Goal: Task Accomplishment & Management: Manage account settings

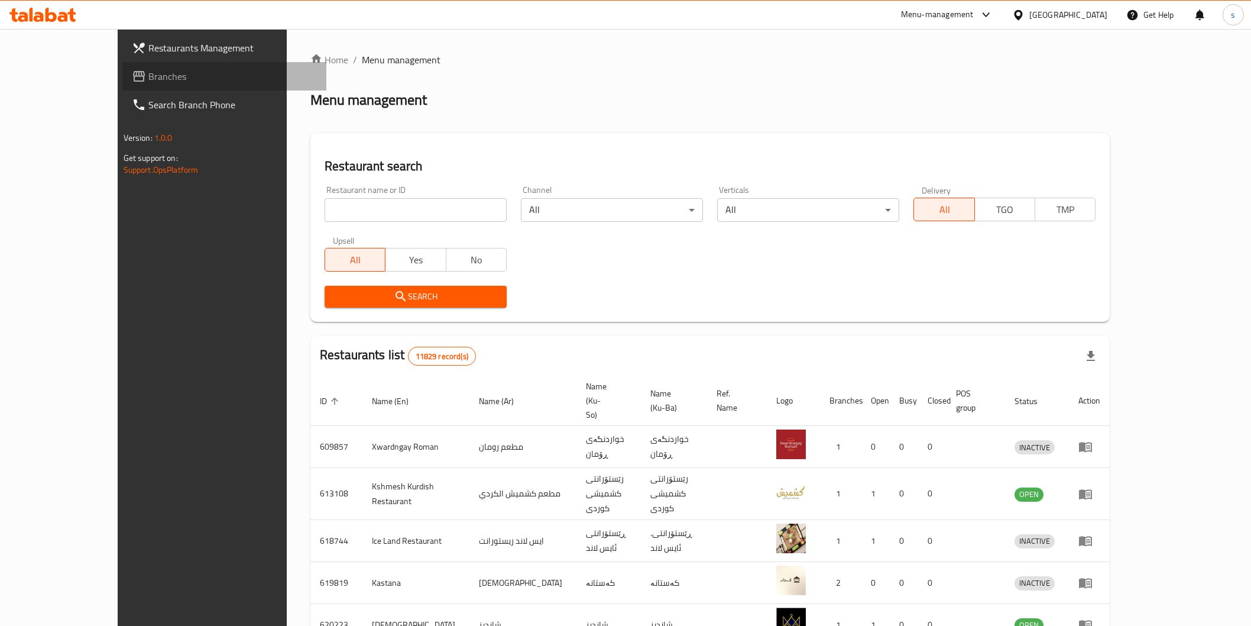
click at [148, 75] on span "Branches" at bounding box center [232, 76] width 169 height 14
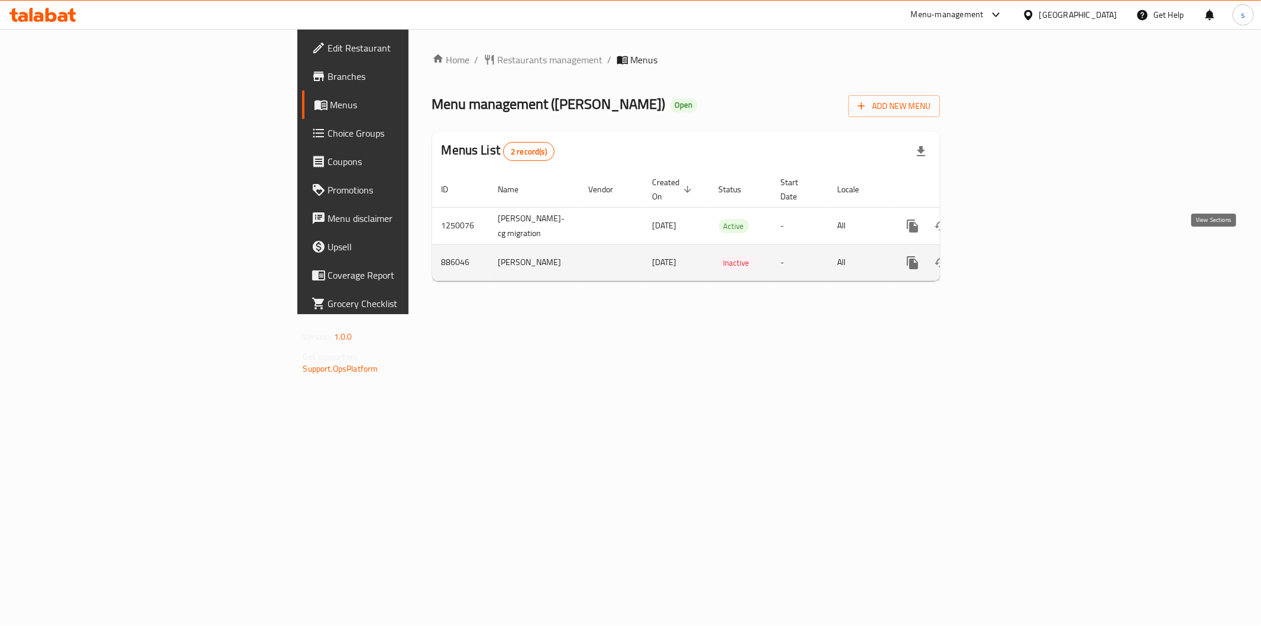
click at [1005, 255] on icon "enhanced table" at bounding box center [998, 262] width 14 height 14
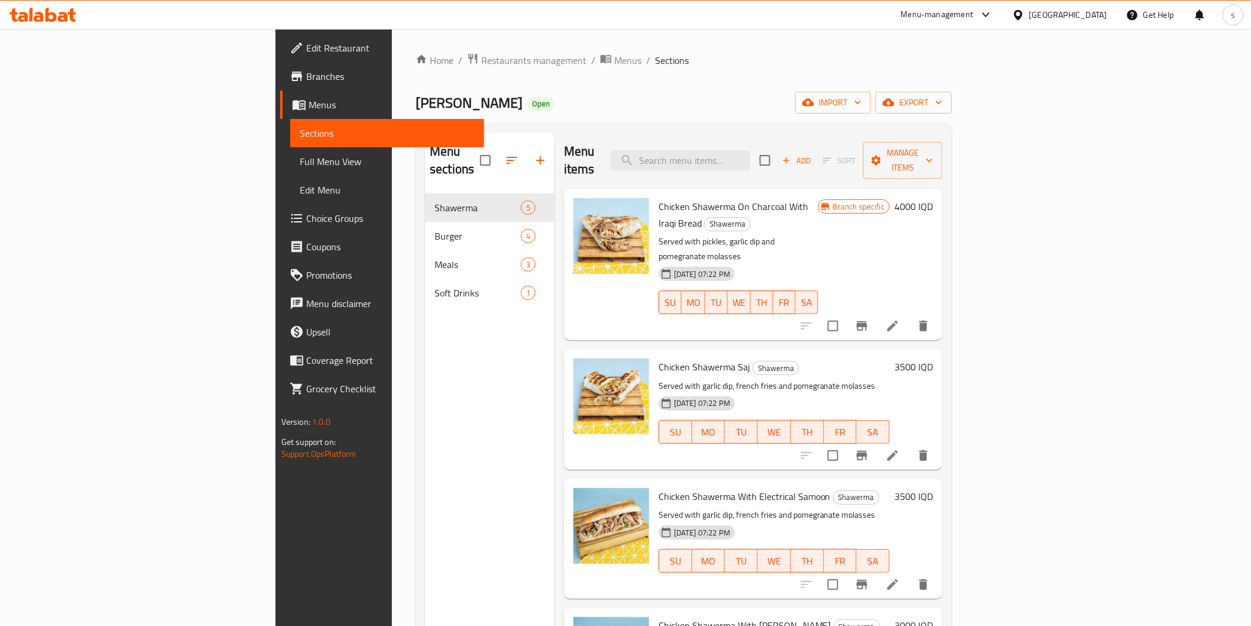
click at [306, 74] on span "Branches" at bounding box center [390, 76] width 169 height 14
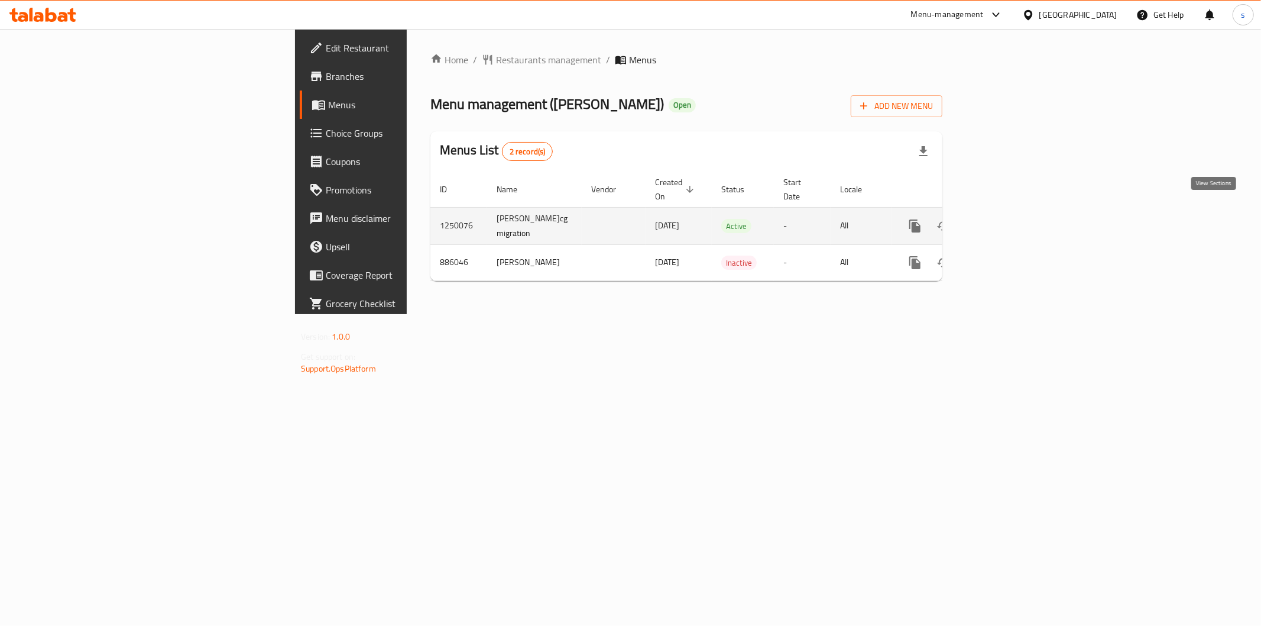
click at [1008, 219] on icon "enhanced table" at bounding box center [1000, 226] width 14 height 14
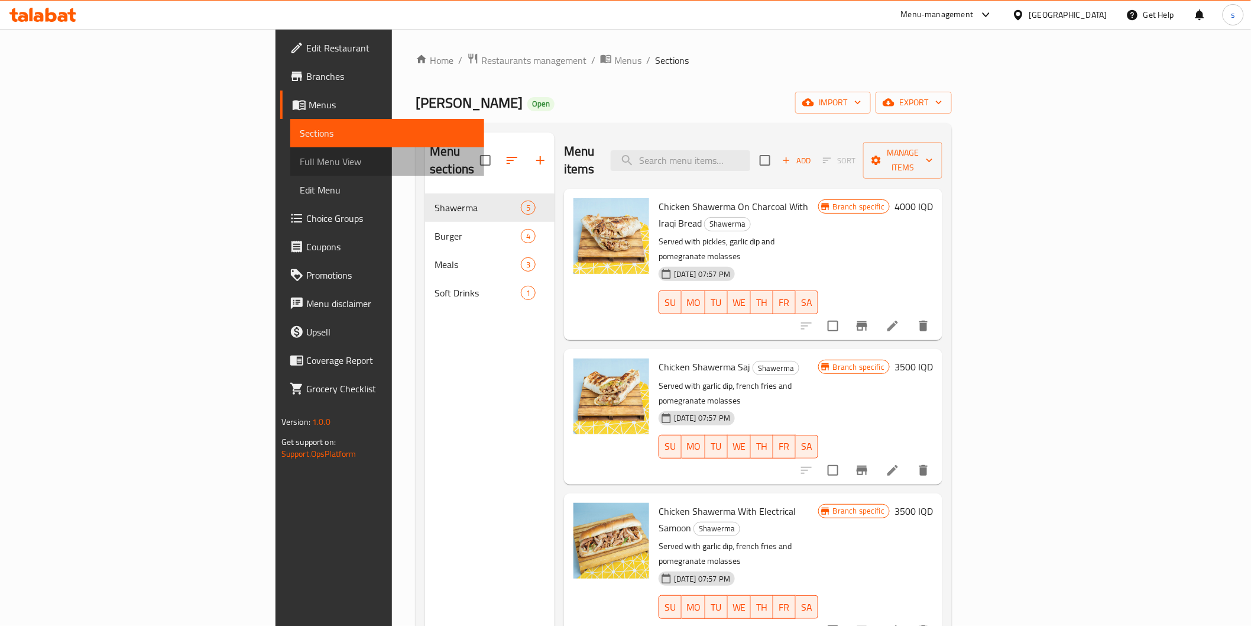
click at [300, 157] on span "Full Menu View" at bounding box center [387, 161] width 175 height 14
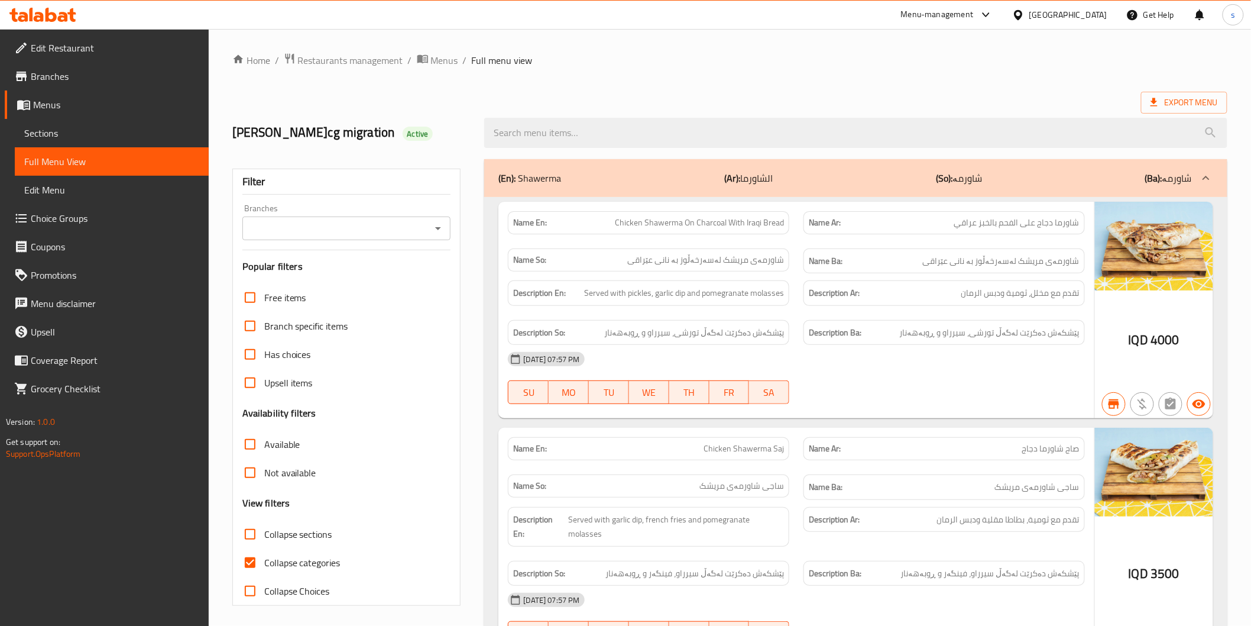
click at [361, 226] on input "Branches" at bounding box center [337, 228] width 182 height 17
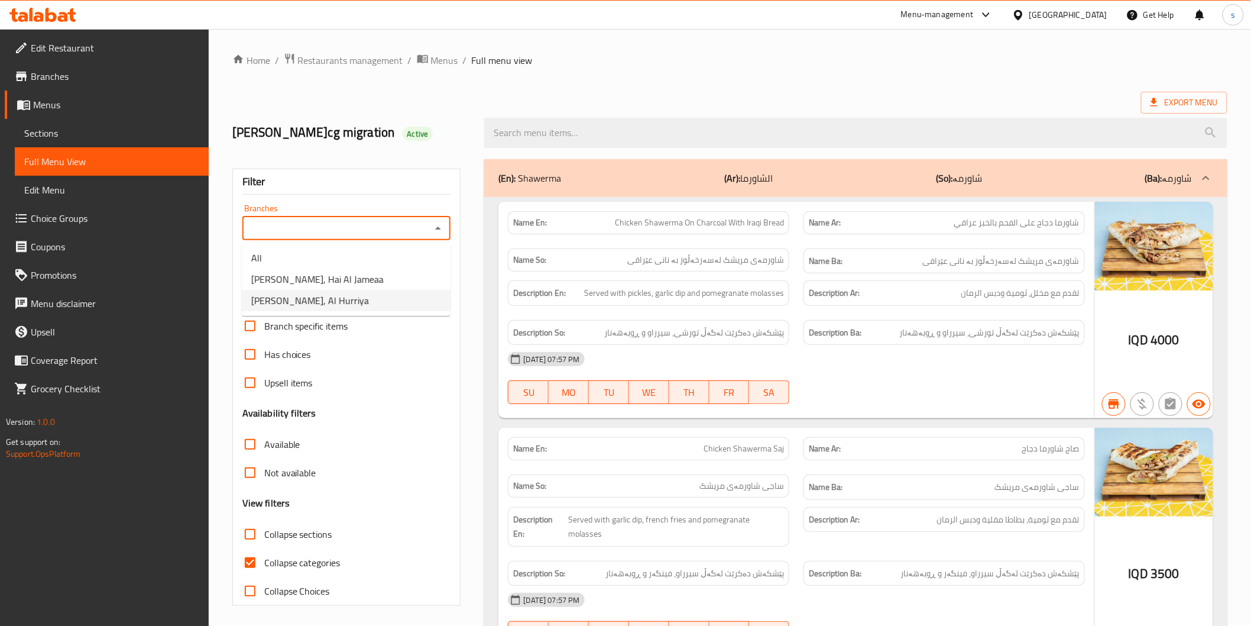
click at [361, 296] on span "Ghassan Shawerma, Al Hurriya" at bounding box center [310, 300] width 118 height 14
type input "Ghassan Shawerma, Al Hurriya"
click at [296, 557] on span "Collapse categories" at bounding box center [302, 562] width 76 height 14
click at [264, 557] on input "Collapse categories" at bounding box center [250, 562] width 28 height 28
checkbox input "false"
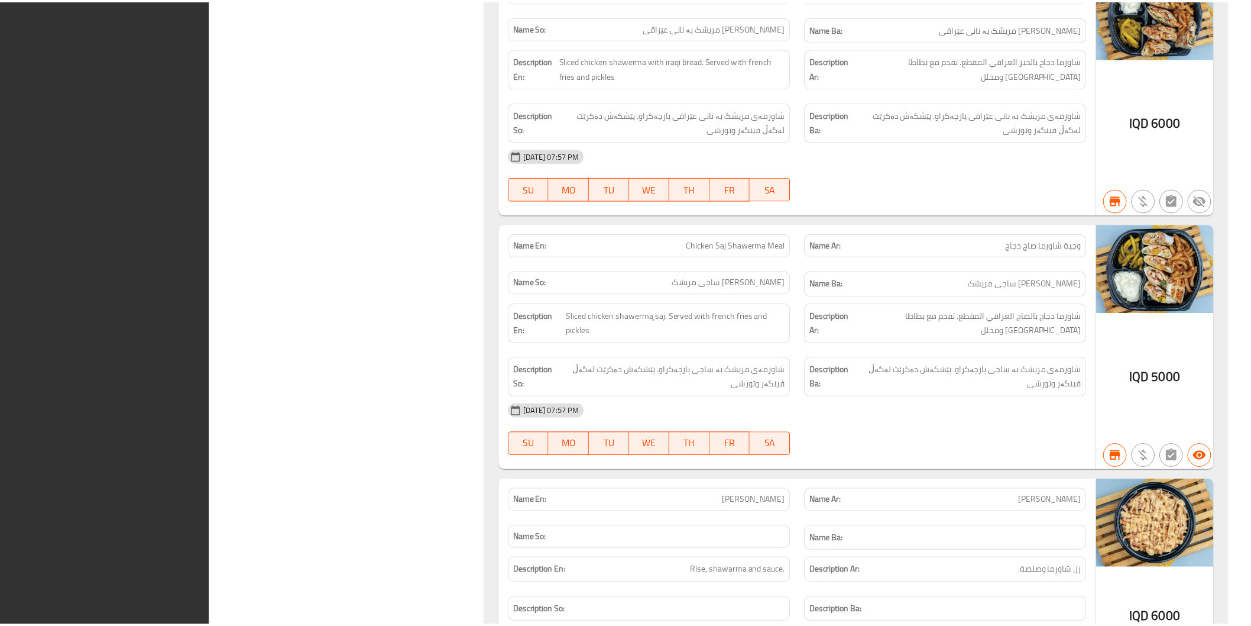
scroll to position [3451, 0]
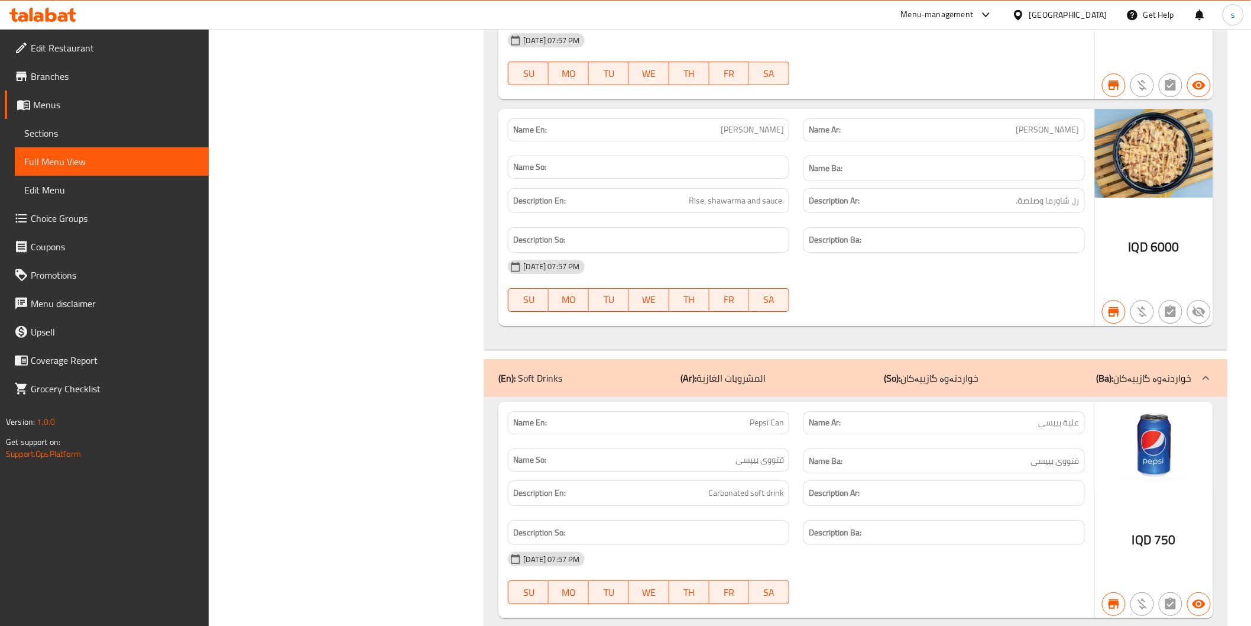
click at [56, 21] on icon at bounding box center [42, 15] width 67 height 14
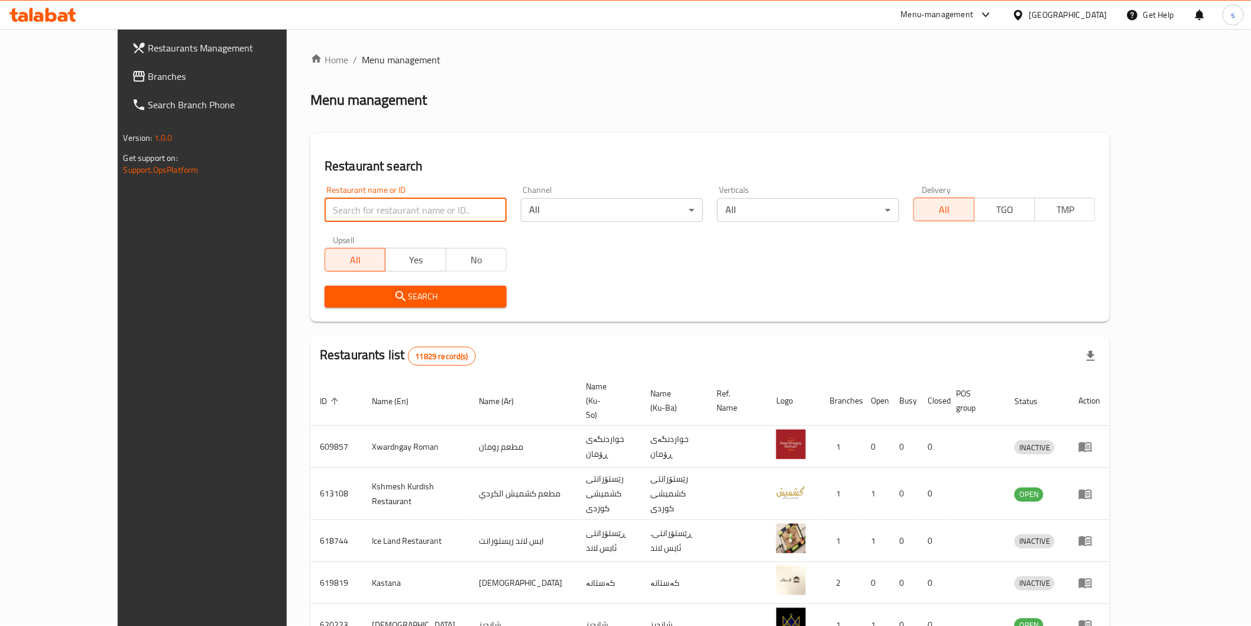
click at [394, 204] on input "search" at bounding box center [416, 210] width 182 height 24
paste input "pizzaite"
type input "pizzaite"
click button "Search" at bounding box center [416, 297] width 182 height 22
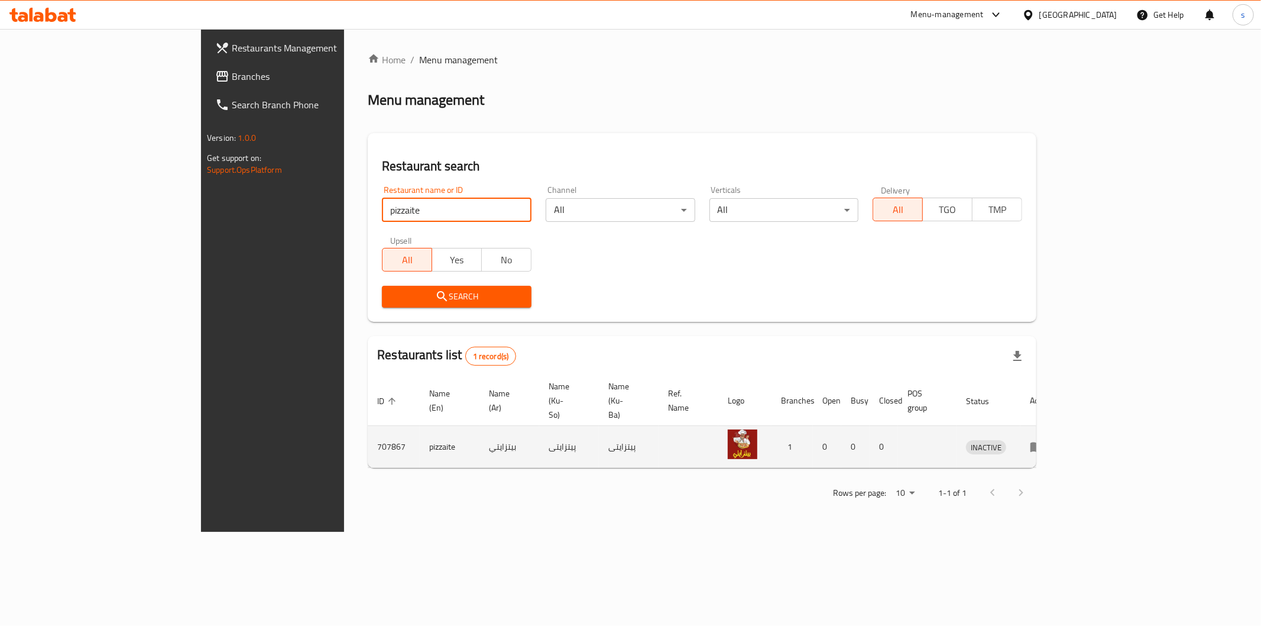
click at [1044, 442] on icon "enhanced table" at bounding box center [1037, 447] width 13 height 10
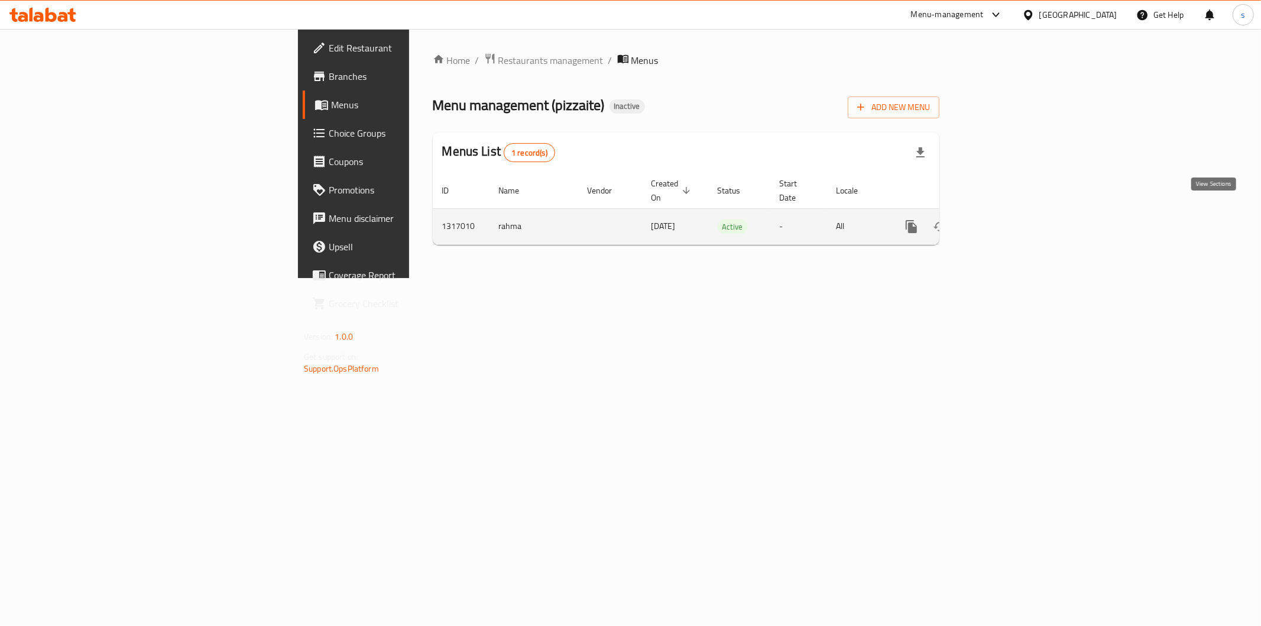
click at [1004, 219] on icon "enhanced table" at bounding box center [997, 226] width 14 height 14
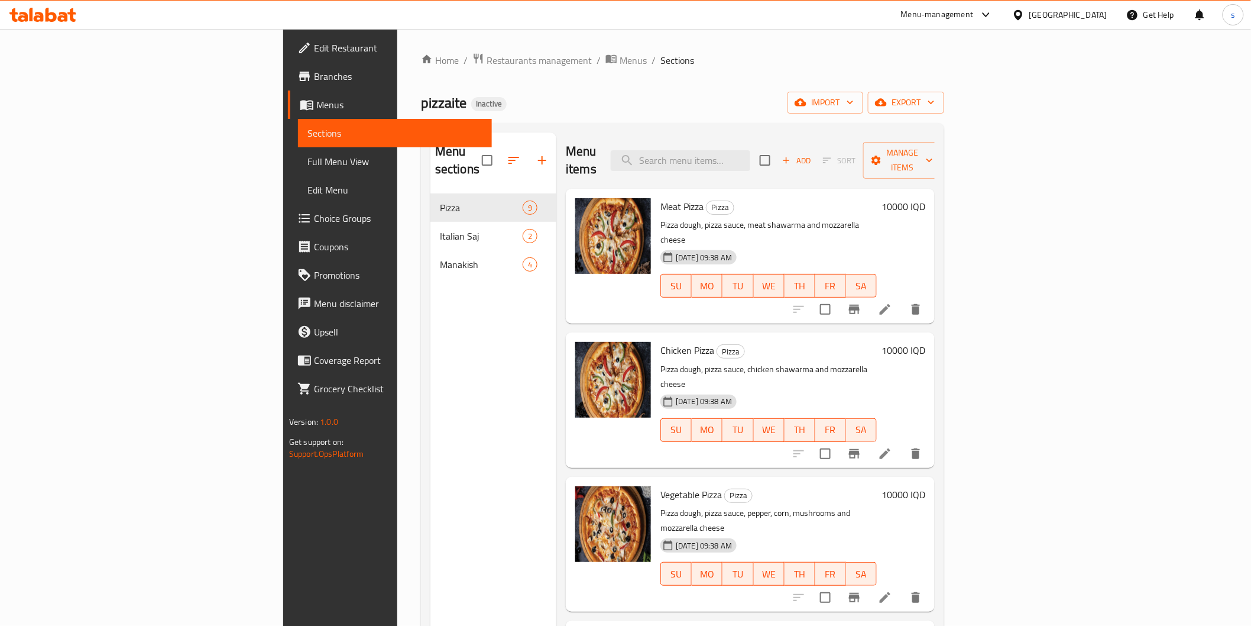
click at [308, 157] on span "Full Menu View" at bounding box center [395, 161] width 175 height 14
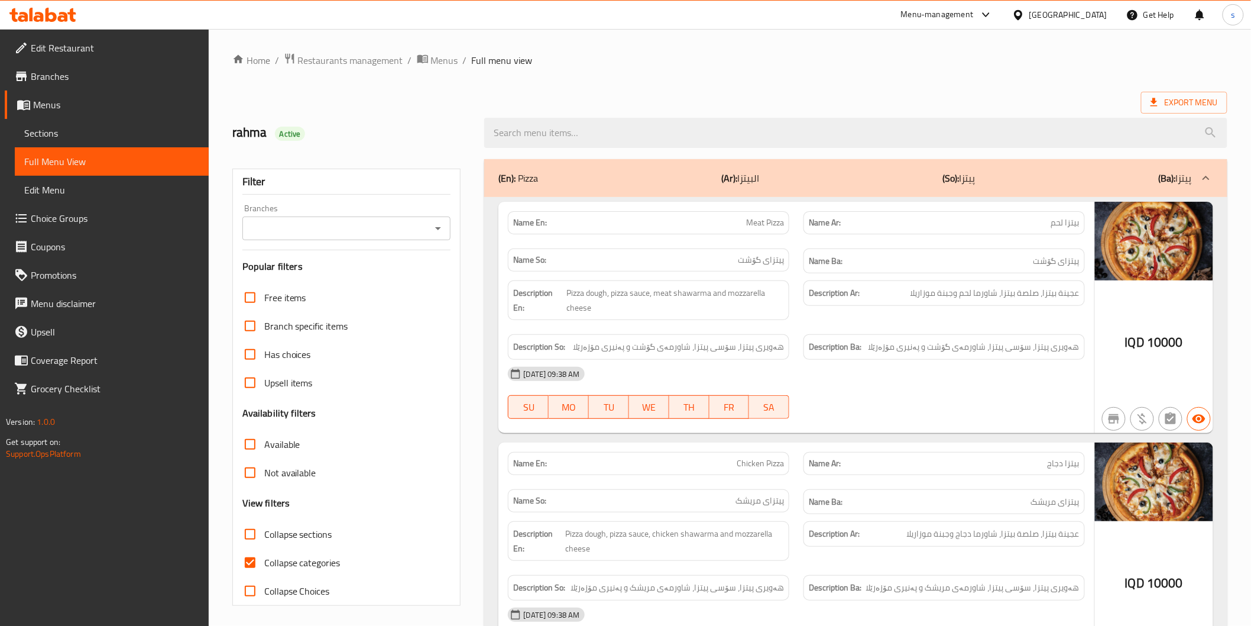
click at [417, 225] on input "Branches" at bounding box center [337, 228] width 182 height 17
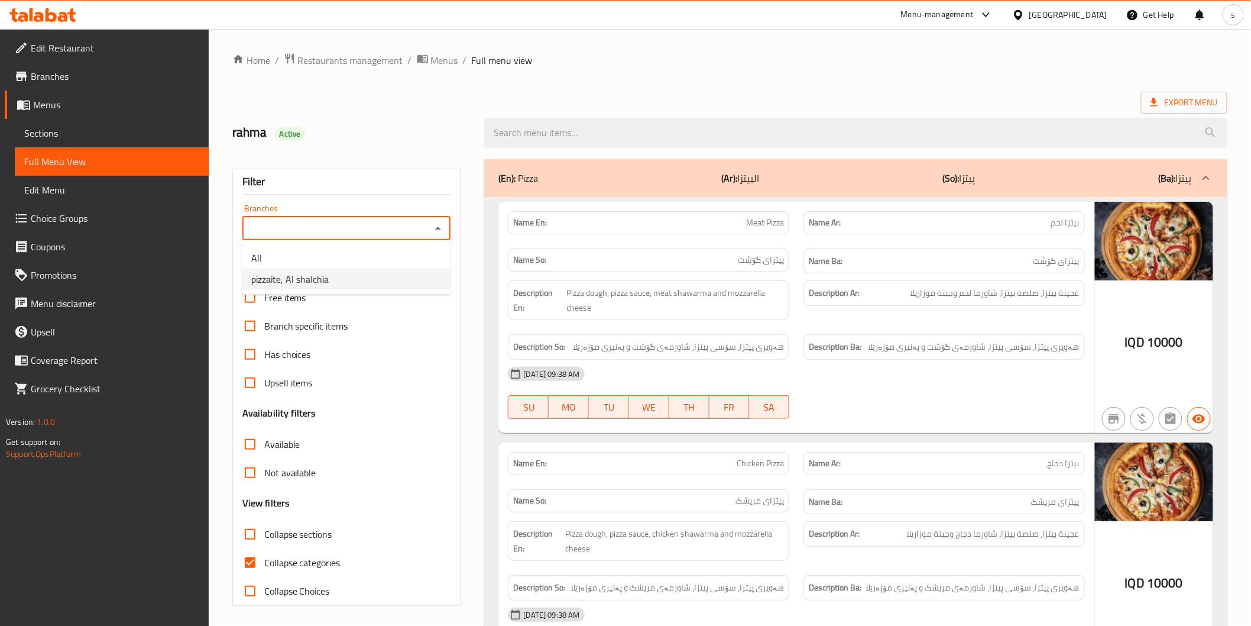
click at [386, 280] on li "pizzaite, Al shalchia" at bounding box center [346, 278] width 209 height 21
type input "pizzaite, Al shalchia"
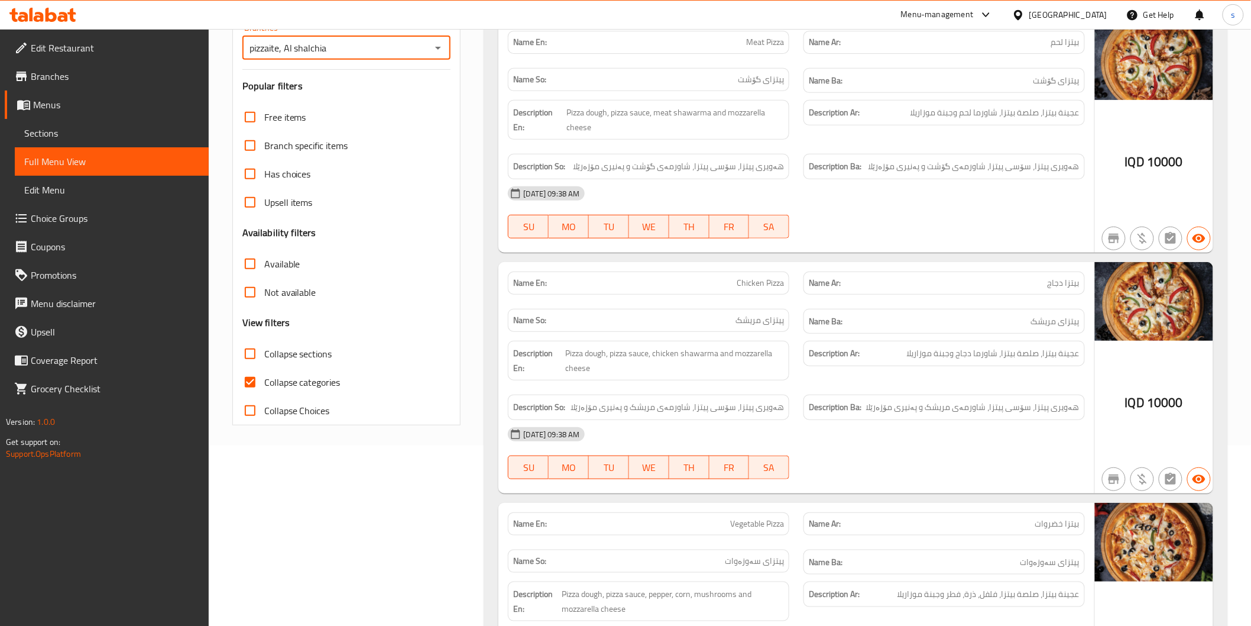
scroll to position [197, 0]
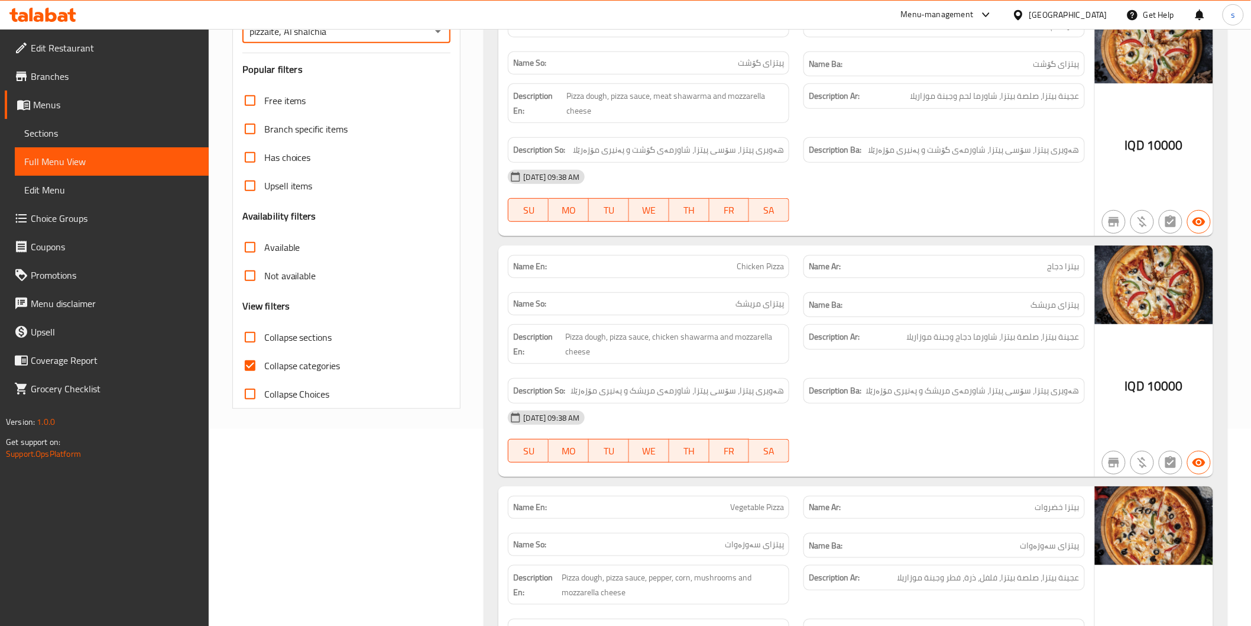
click at [309, 341] on span "Collapse sections" at bounding box center [298, 337] width 68 height 14
click at [264, 341] on input "Collapse sections" at bounding box center [250, 337] width 28 height 28
checkbox input "true"
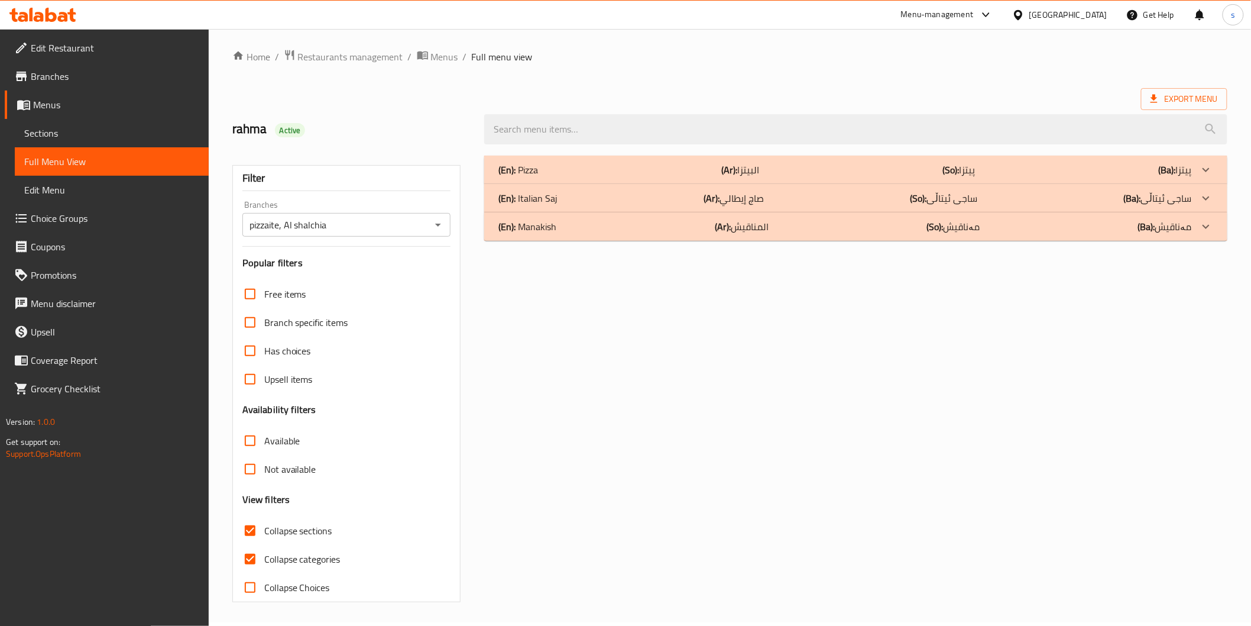
scroll to position [3, 0]
click at [584, 228] on div "(En): Manakish (Ar): المناقيش (So): مەناقیش (Ba): مەناقیش" at bounding box center [845, 227] width 693 height 14
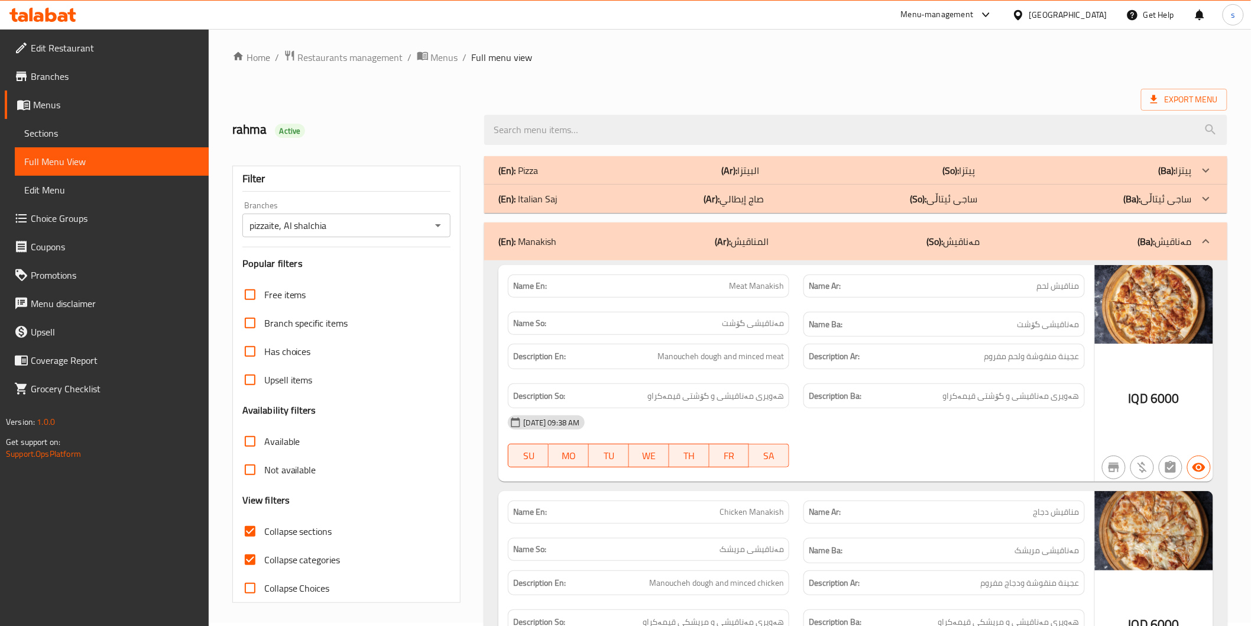
scroll to position [332, 0]
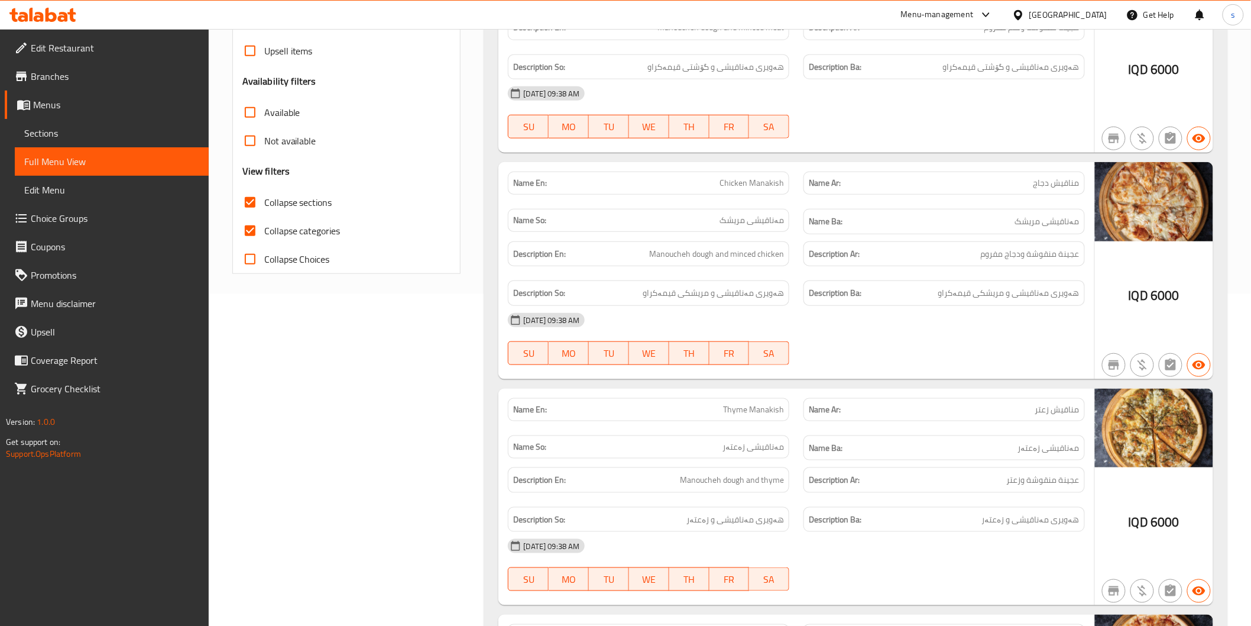
click at [310, 231] on span "Collapse categories" at bounding box center [302, 231] width 76 height 14
click at [264, 231] on input "Collapse categories" at bounding box center [250, 230] width 28 height 28
checkbox input "false"
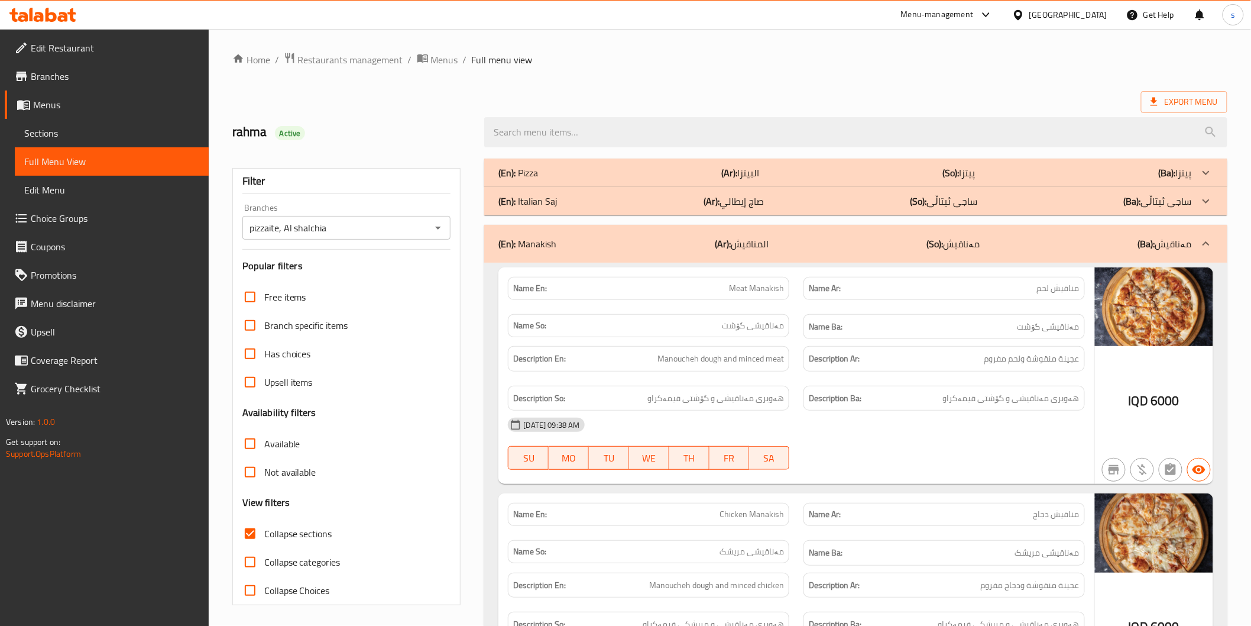
scroll to position [0, 0]
click at [144, 52] on span "Edit Restaurant" at bounding box center [115, 48] width 169 height 14
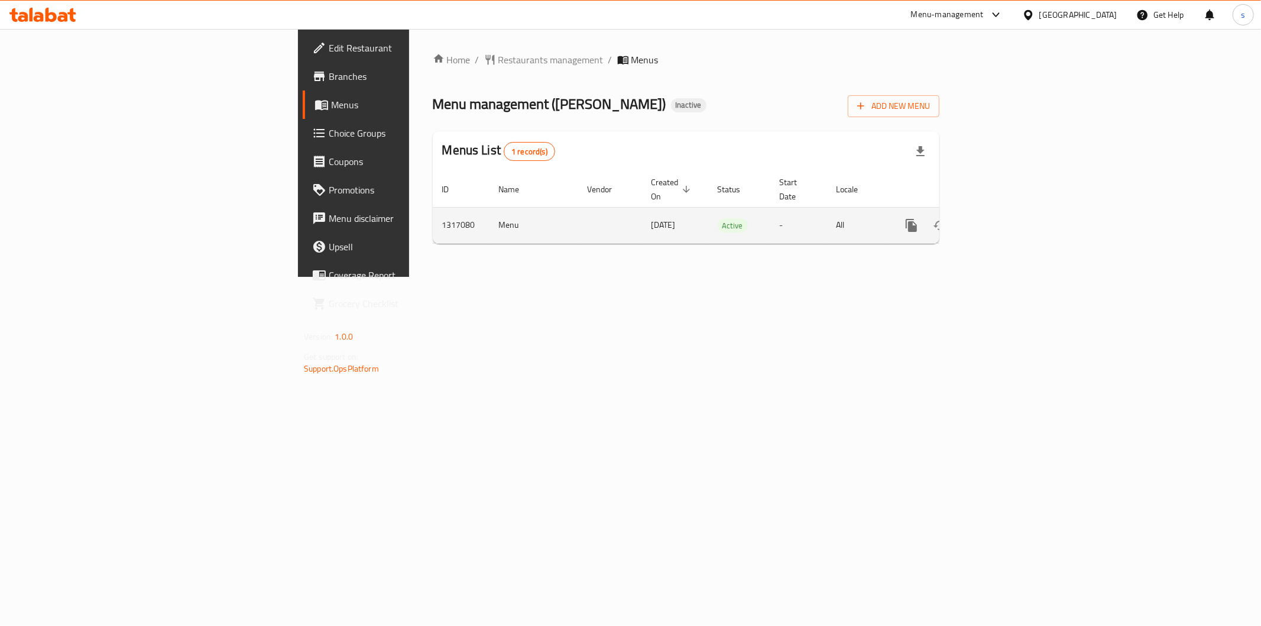
click at [1004, 218] on icon "enhanced table" at bounding box center [997, 225] width 14 height 14
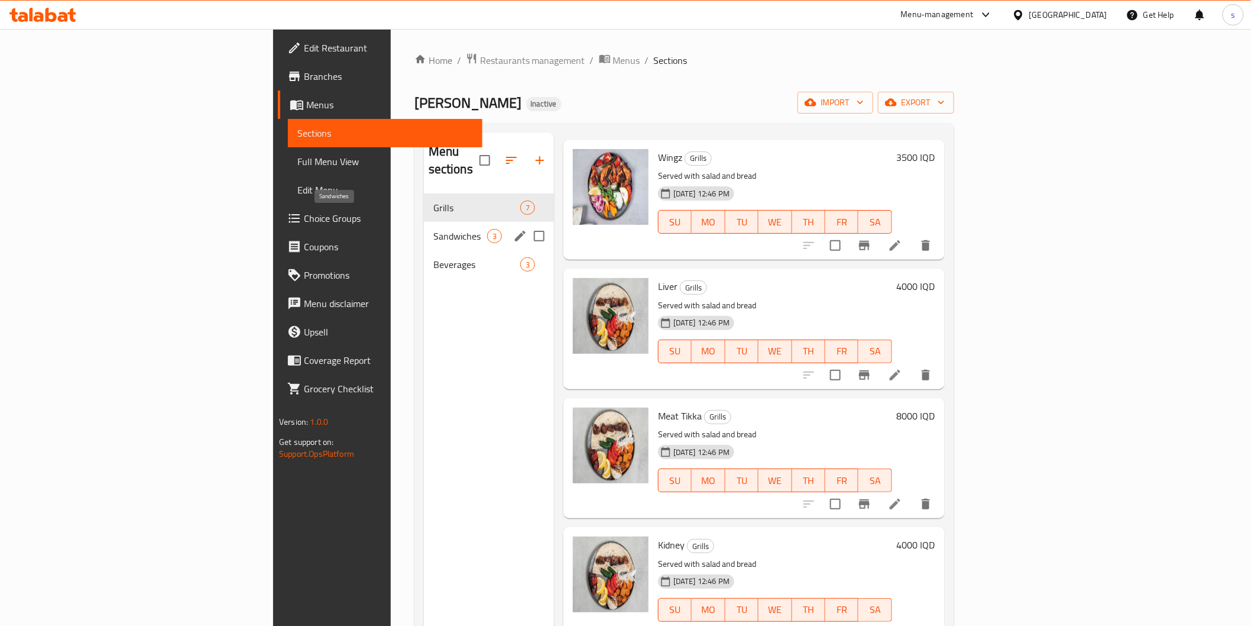
click at [433, 229] on span "Sandwiches" at bounding box center [460, 236] width 54 height 14
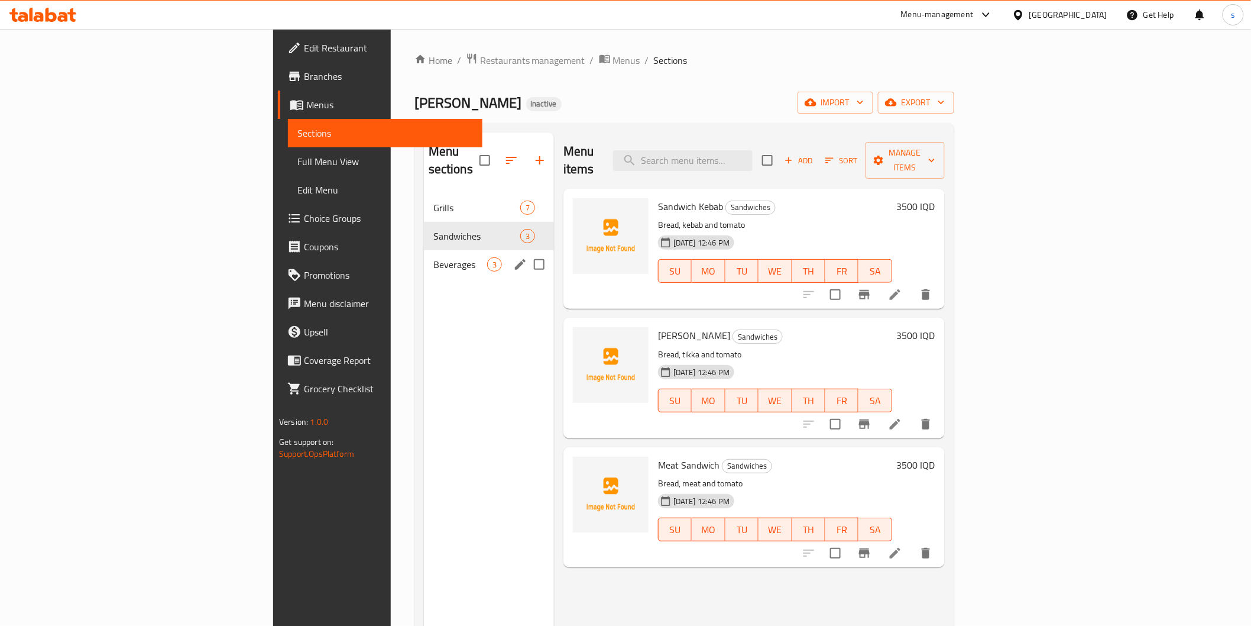
click at [424, 250] on div "Beverages 3" at bounding box center [489, 264] width 130 height 28
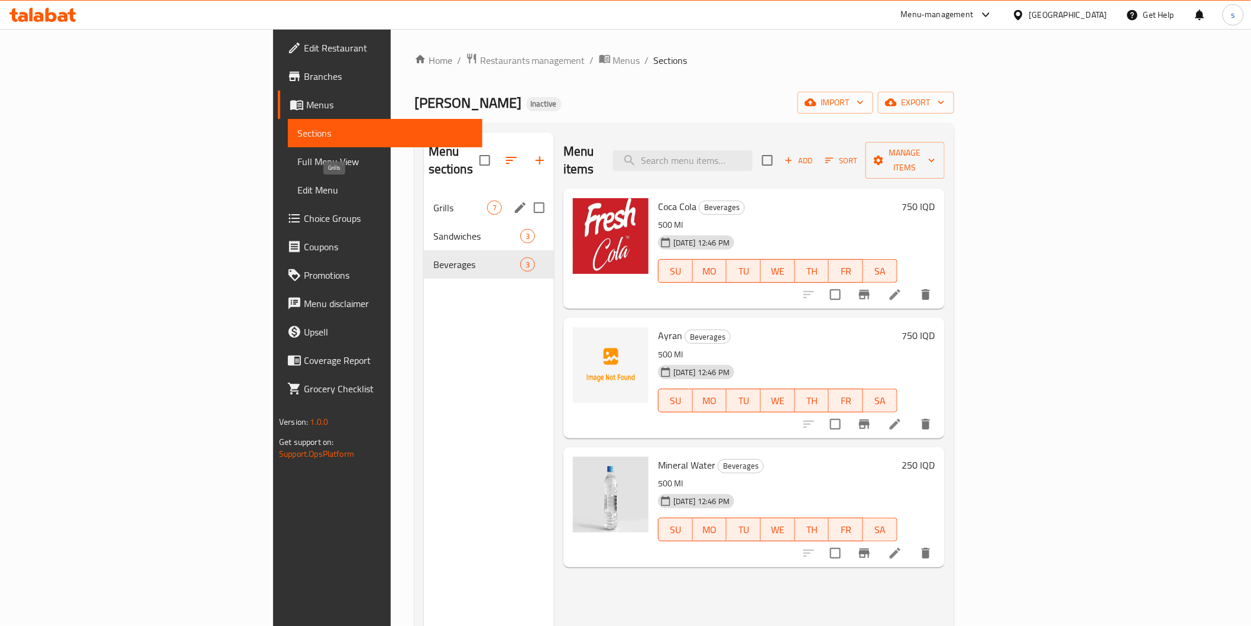
click at [433, 200] on span "Grills" at bounding box center [460, 207] width 54 height 14
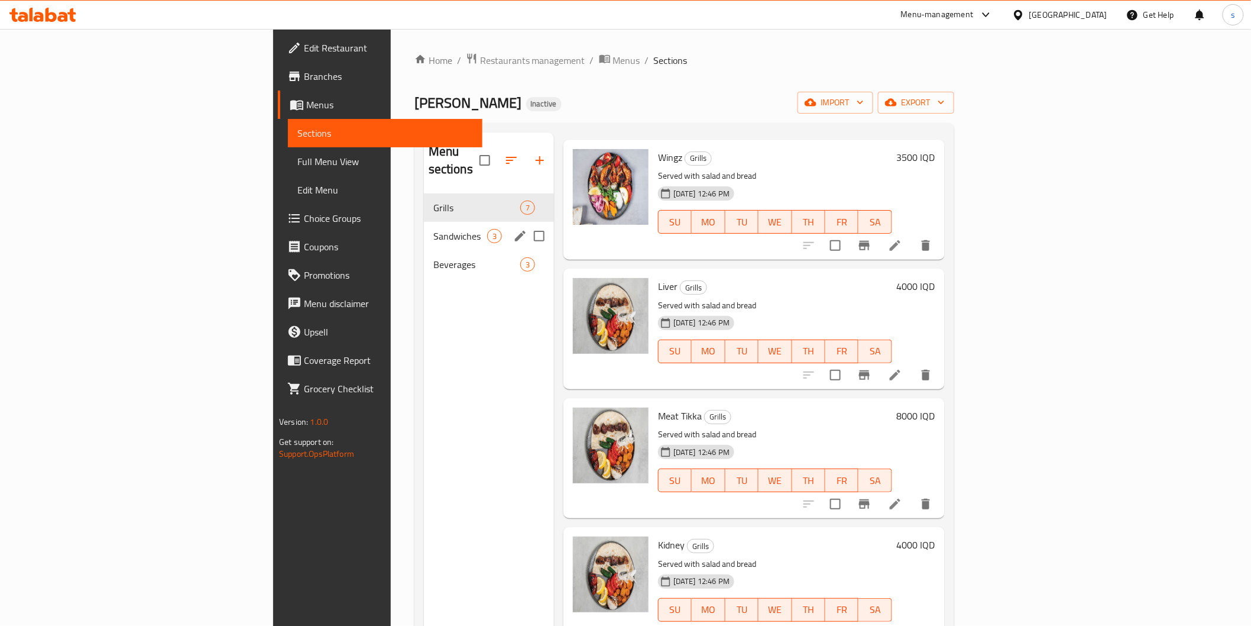
click at [424, 222] on div "Sandwiches 3" at bounding box center [489, 236] width 130 height 28
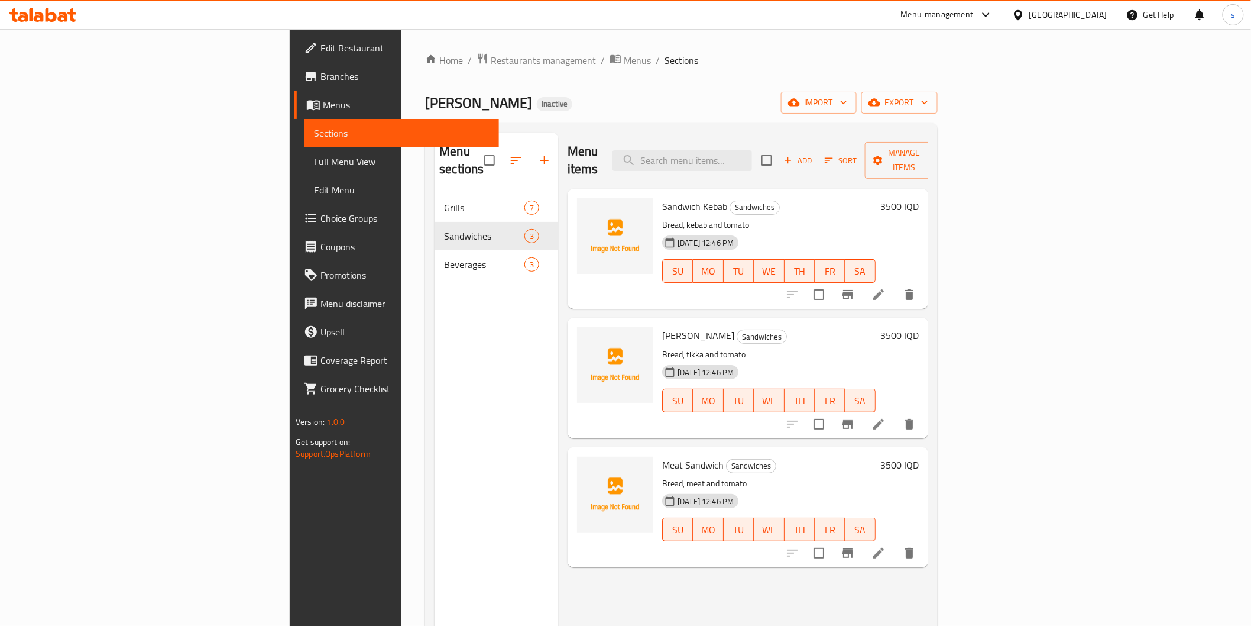
click at [314, 163] on span "Full Menu View" at bounding box center [401, 161] width 175 height 14
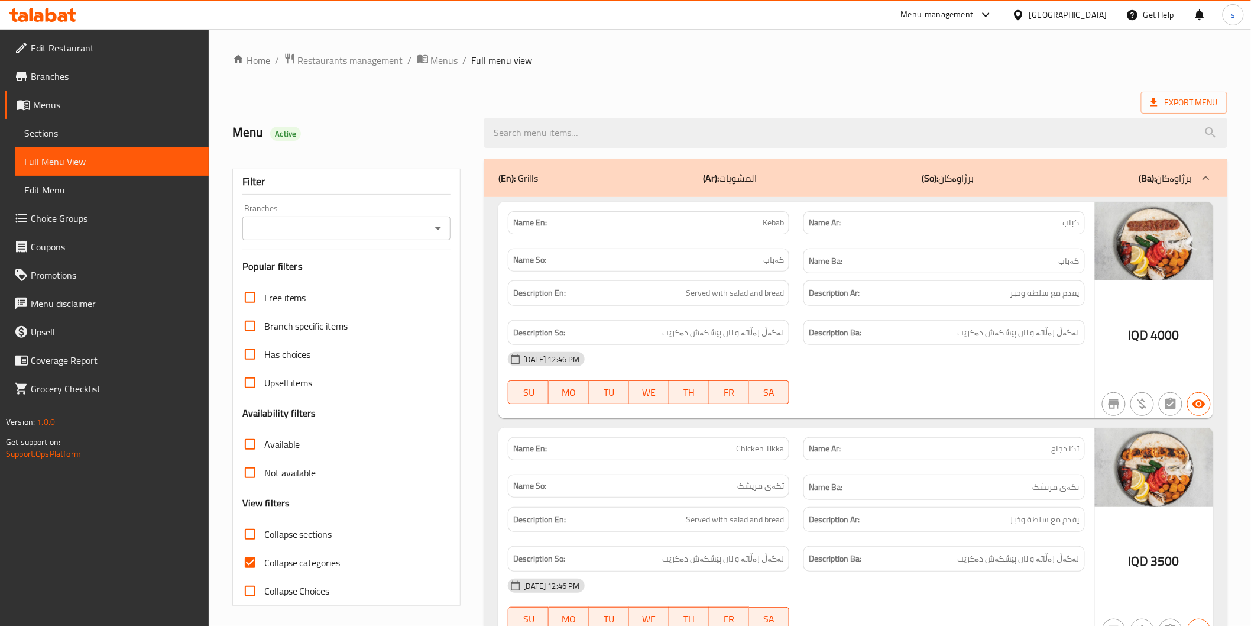
click at [387, 229] on input "Branches" at bounding box center [337, 228] width 182 height 17
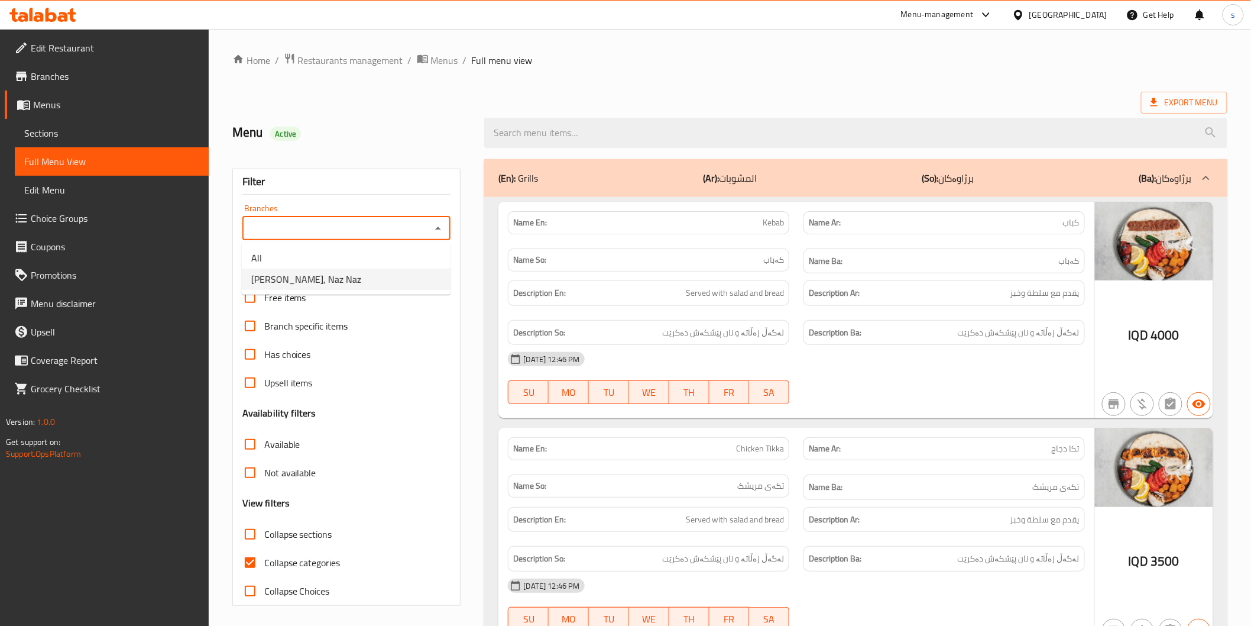
click at [380, 282] on li "Brzhawi Khaluz, Naz Naz" at bounding box center [346, 278] width 209 height 21
type input "Brzhawi Khaluz, Naz Naz"
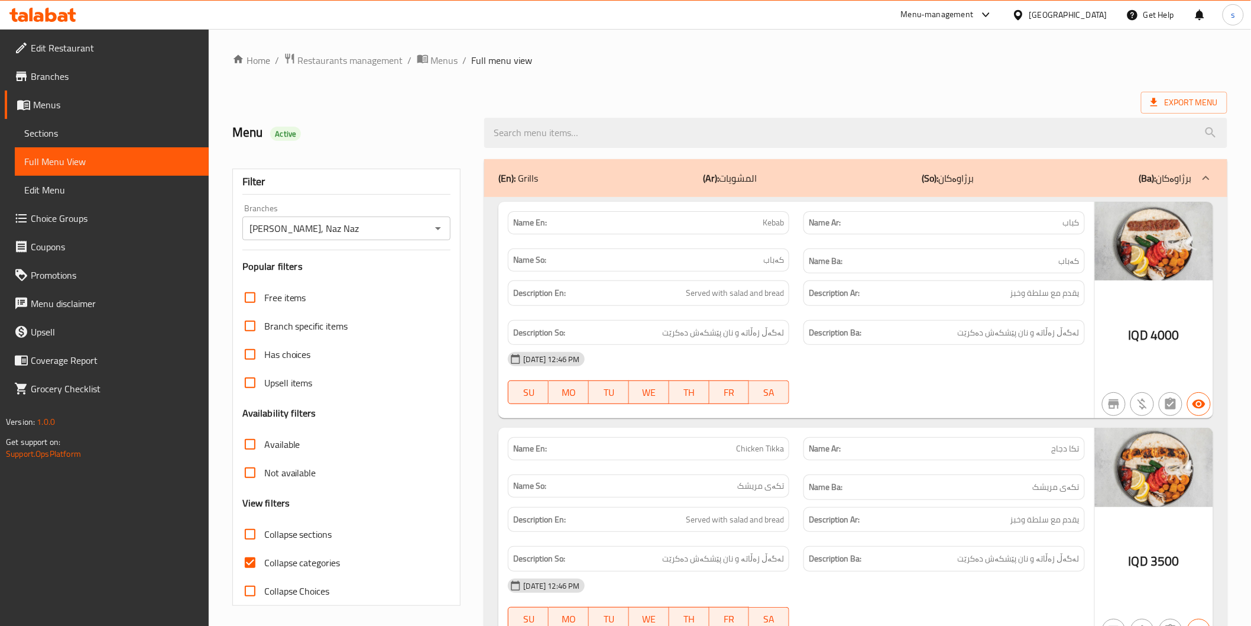
click at [640, 21] on div "Menu-management Iraq Get Help s" at bounding box center [625, 15] width 1251 height 28
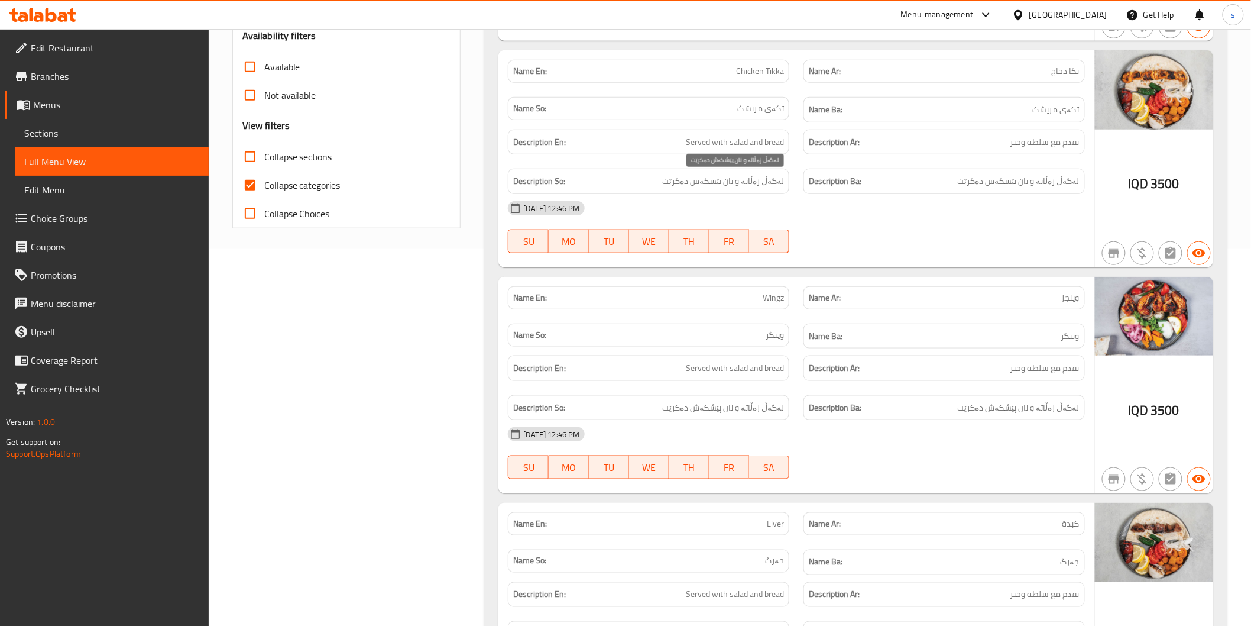
scroll to position [394, 0]
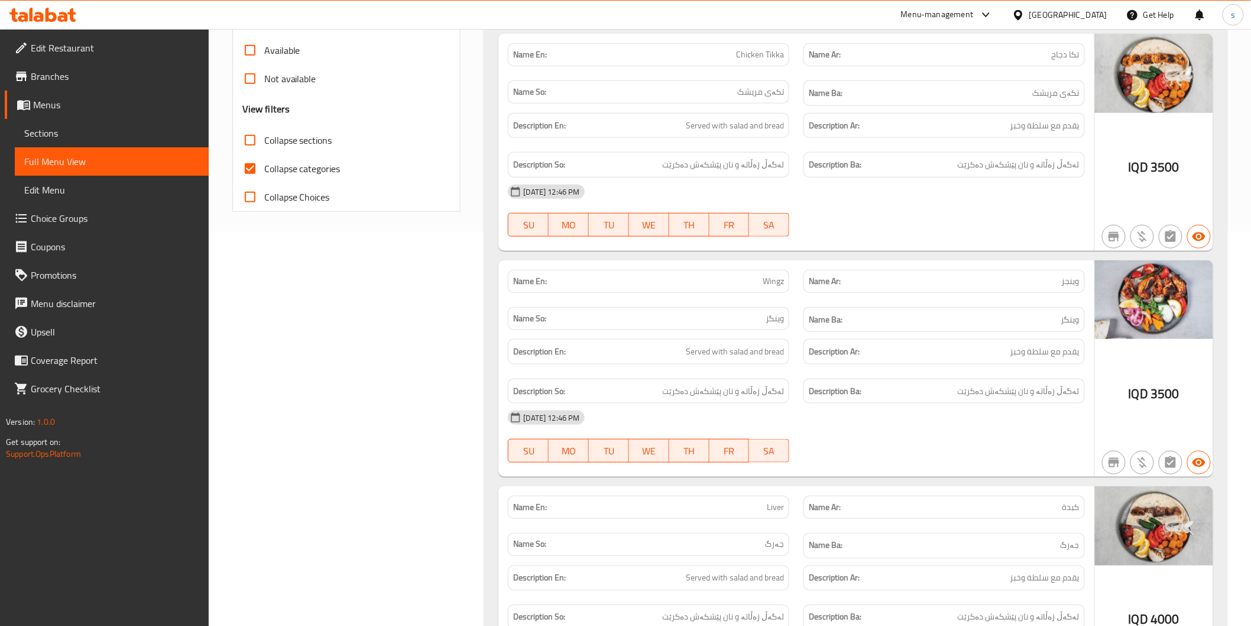
click at [772, 287] on span "Wingz" at bounding box center [773, 281] width 21 height 12
copy span "Wingz"
click at [127, 125] on link "Sections" at bounding box center [112, 133] width 194 height 28
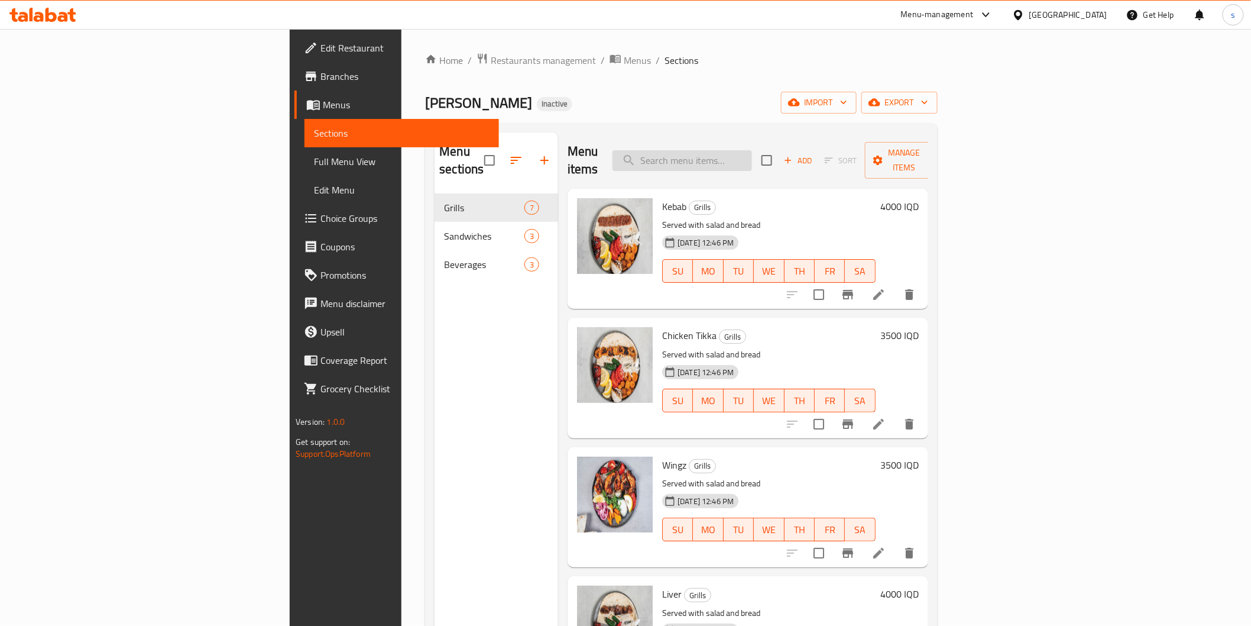
click at [752, 151] on input "search" at bounding box center [683, 160] width 140 height 21
paste input "Wingz"
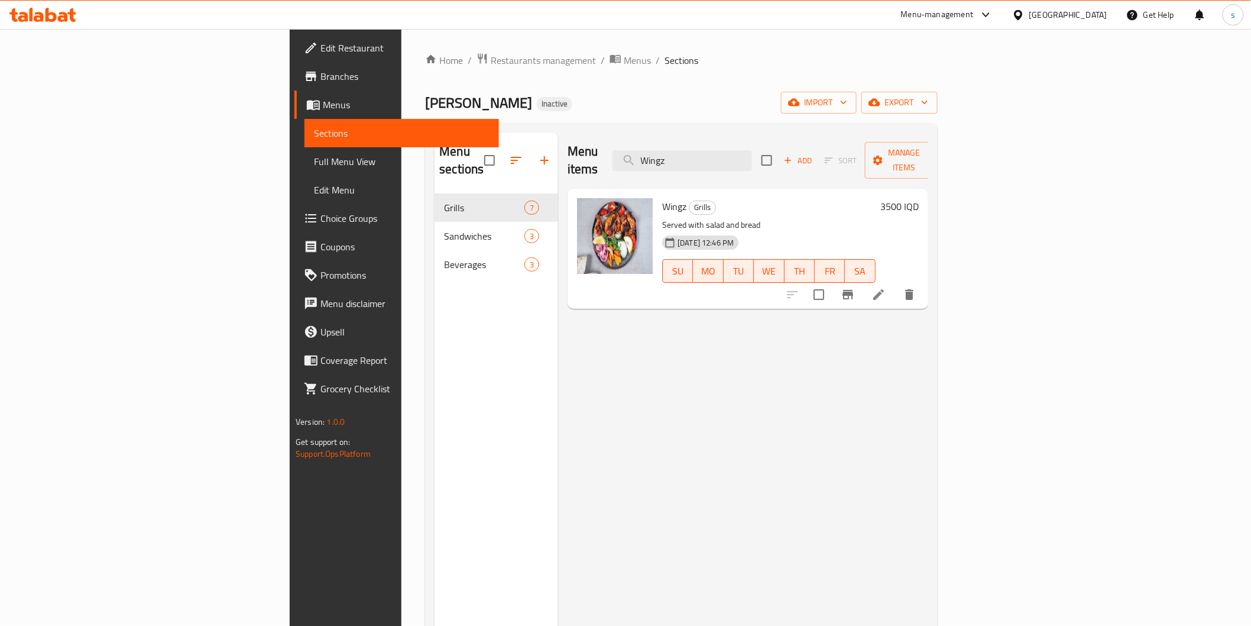
type input "Wingz"
click at [895, 284] on li at bounding box center [878, 294] width 33 height 21
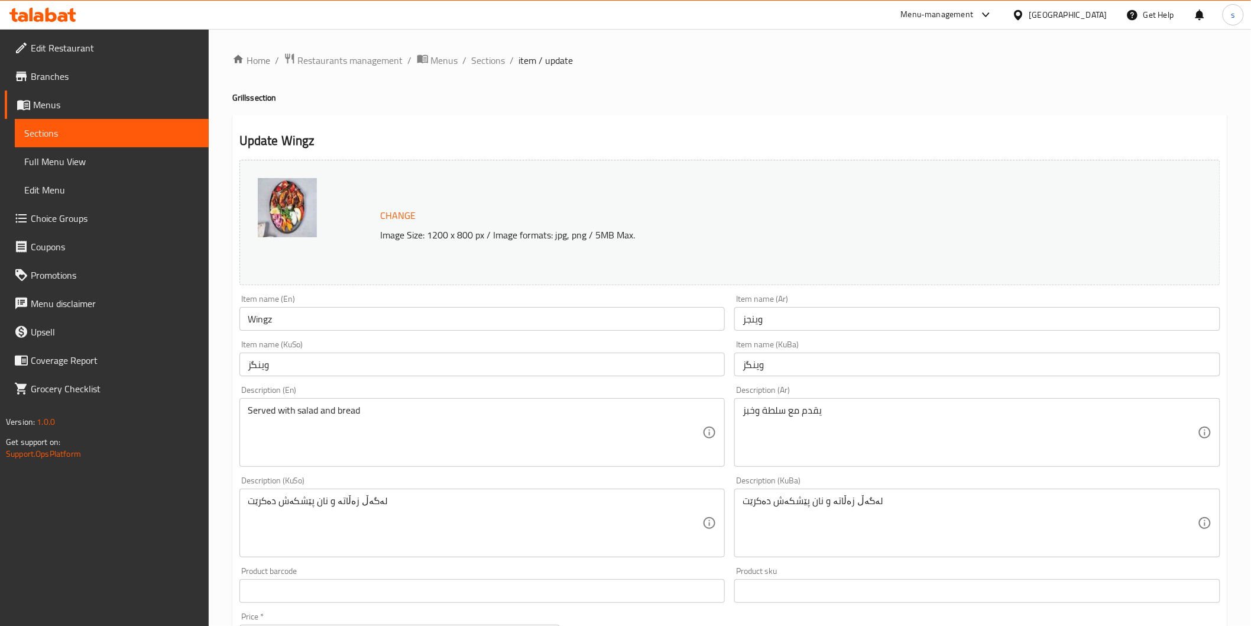
click at [588, 313] on input "Wingz" at bounding box center [482, 319] width 486 height 24
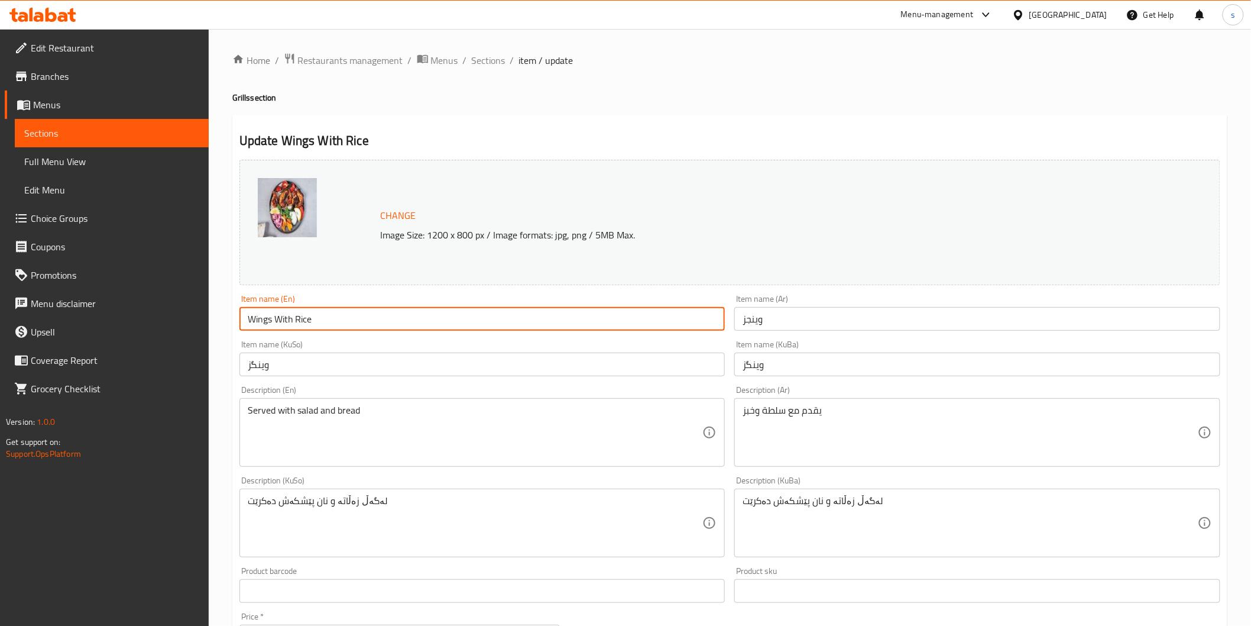
drag, startPoint x: 275, startPoint y: 319, endPoint x: 349, endPoint y: 318, distance: 74.5
click at [349, 318] on input "Wings With Rice" at bounding box center [482, 319] width 486 height 24
type input "Wings"
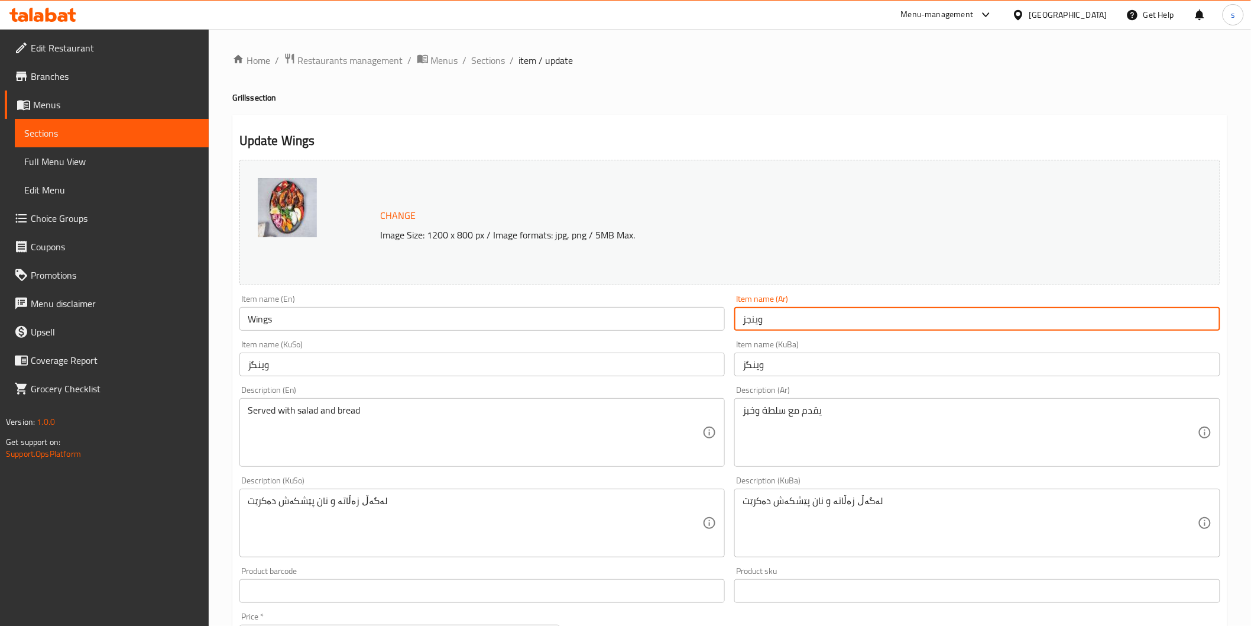
click at [786, 326] on input "وينجز" at bounding box center [977, 319] width 486 height 24
click at [268, 329] on input "Wings" at bounding box center [482, 319] width 486 height 24
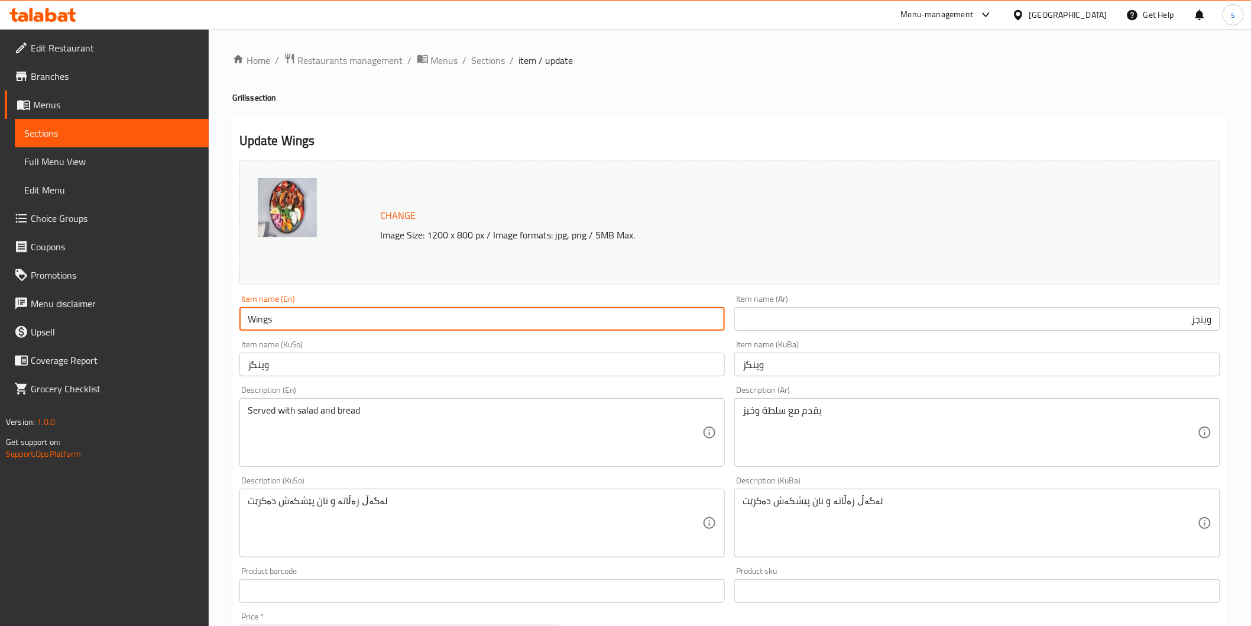
click at [268, 329] on input "Wings" at bounding box center [482, 319] width 486 height 24
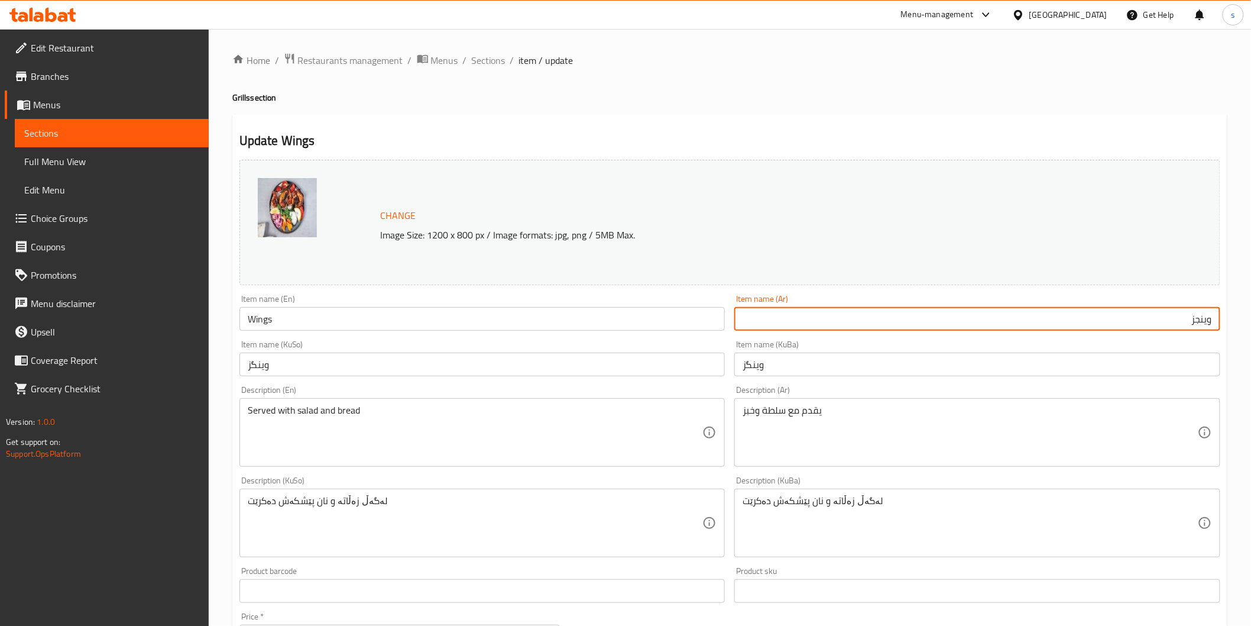
click at [847, 321] on input "وينجز" at bounding box center [977, 319] width 486 height 24
paste input "أجنحة"
type input "أجنحة"
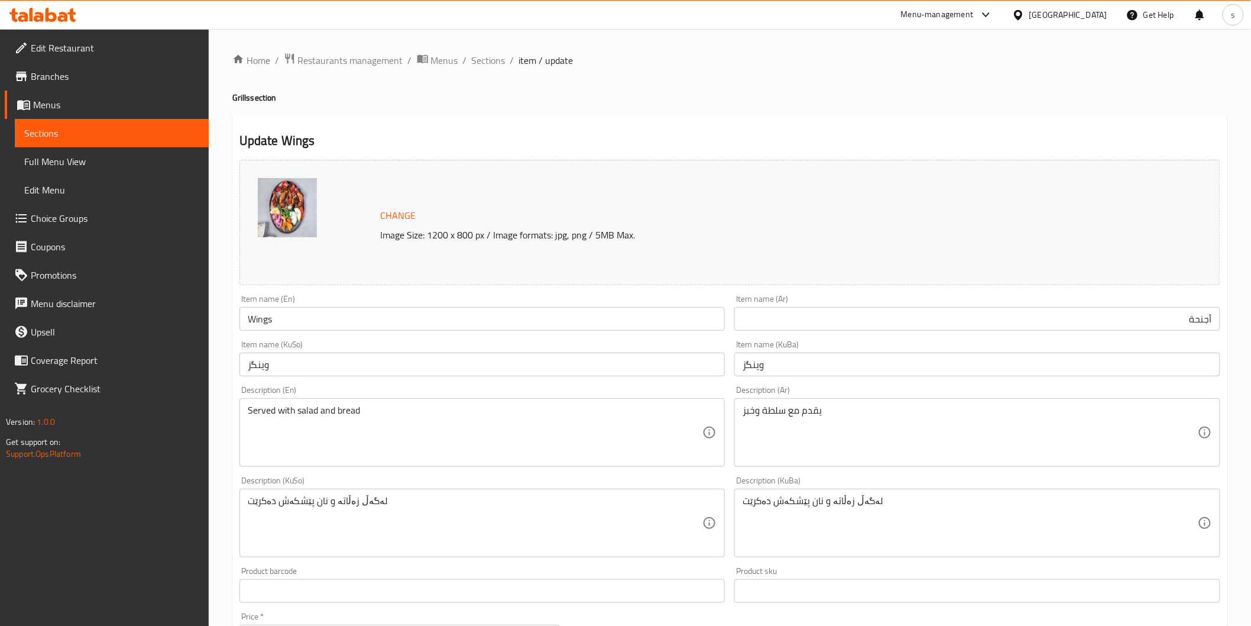
drag, startPoint x: 536, startPoint y: 349, endPoint x: 367, endPoint y: 361, distance: 169.5
click at [489, 361] on div "Item name (KuSo) وینگز Item name (KuSo)" at bounding box center [482, 358] width 486 height 36
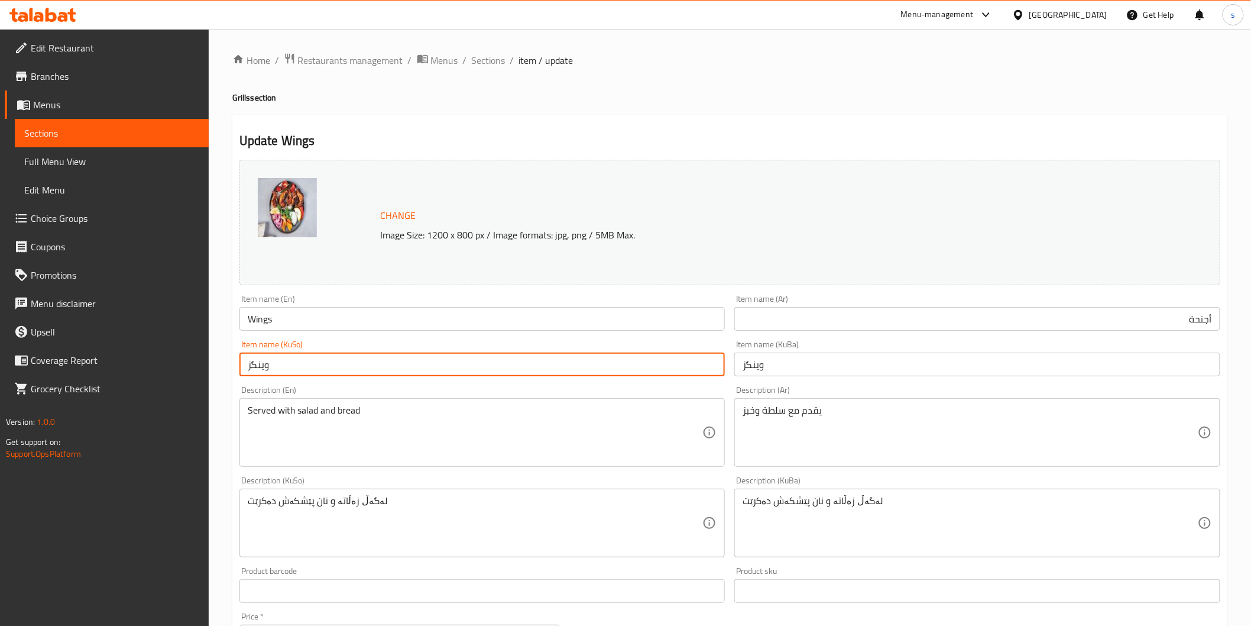
drag, startPoint x: 237, startPoint y: 374, endPoint x: 227, endPoint y: 376, distance: 10.1
click at [227, 376] on div "Home / Restaurants management / Menus / Sections / item / update Grills section…" at bounding box center [730, 509] width 1043 height 960
paste input "باڵ"
type input "باڵ"
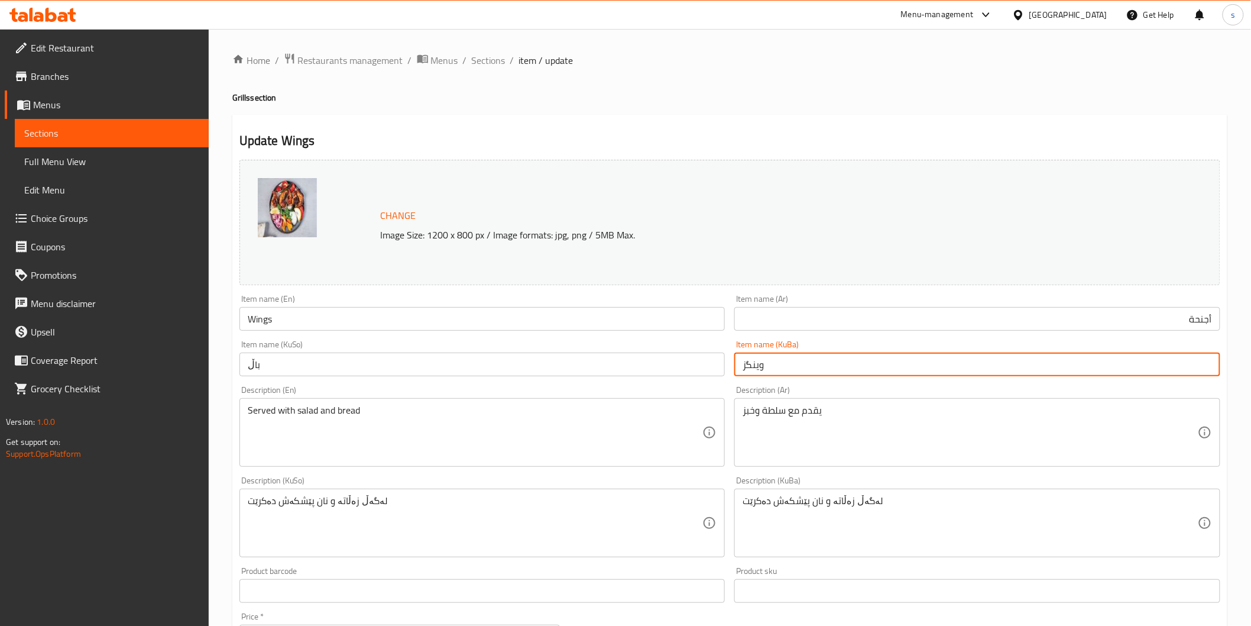
drag, startPoint x: 792, startPoint y: 358, endPoint x: 681, endPoint y: 371, distance: 111.9
click at [681, 371] on div "Change Image Size: 1200 x 800 px / Image formats: jpg, png / 5MB Max. Item name…" at bounding box center [730, 486] width 991 height 663
paste input "باڵ"
type input "باڵ"
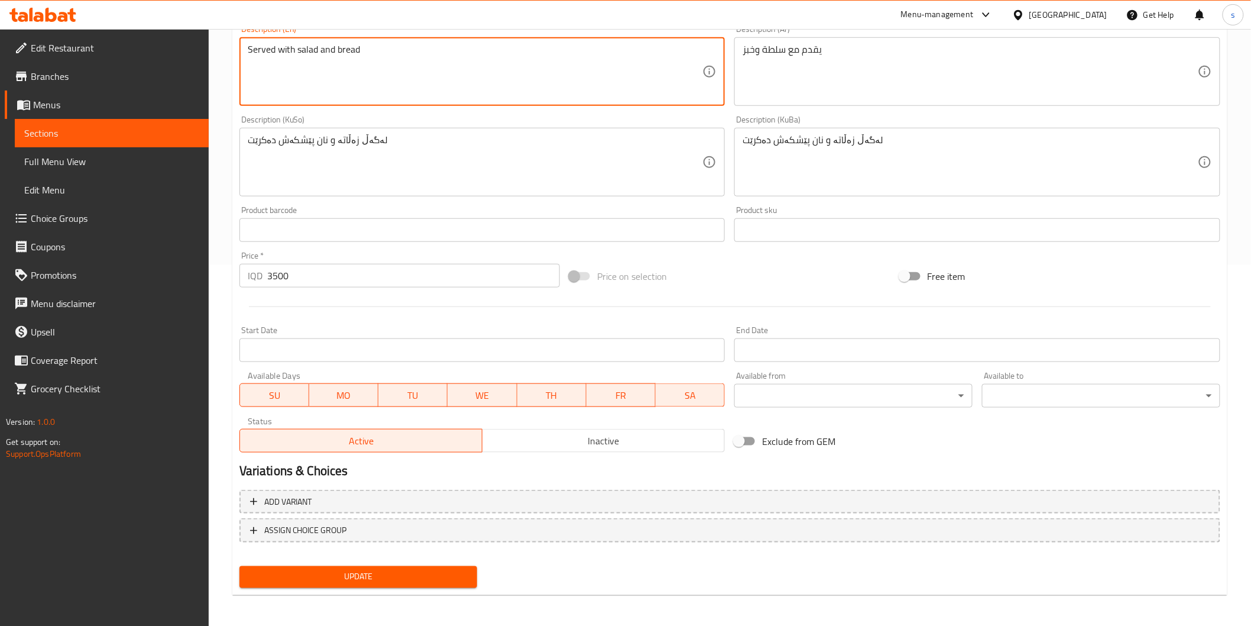
click at [435, 576] on span "Update" at bounding box center [358, 576] width 219 height 15
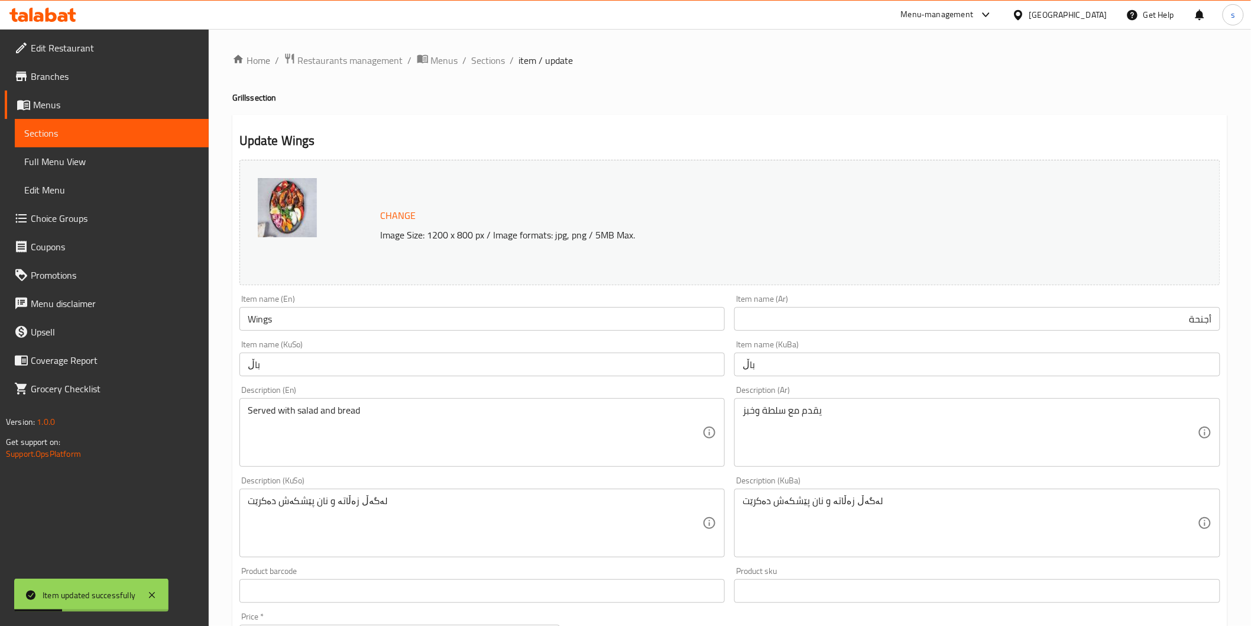
click at [90, 166] on span "Full Menu View" at bounding box center [111, 161] width 175 height 14
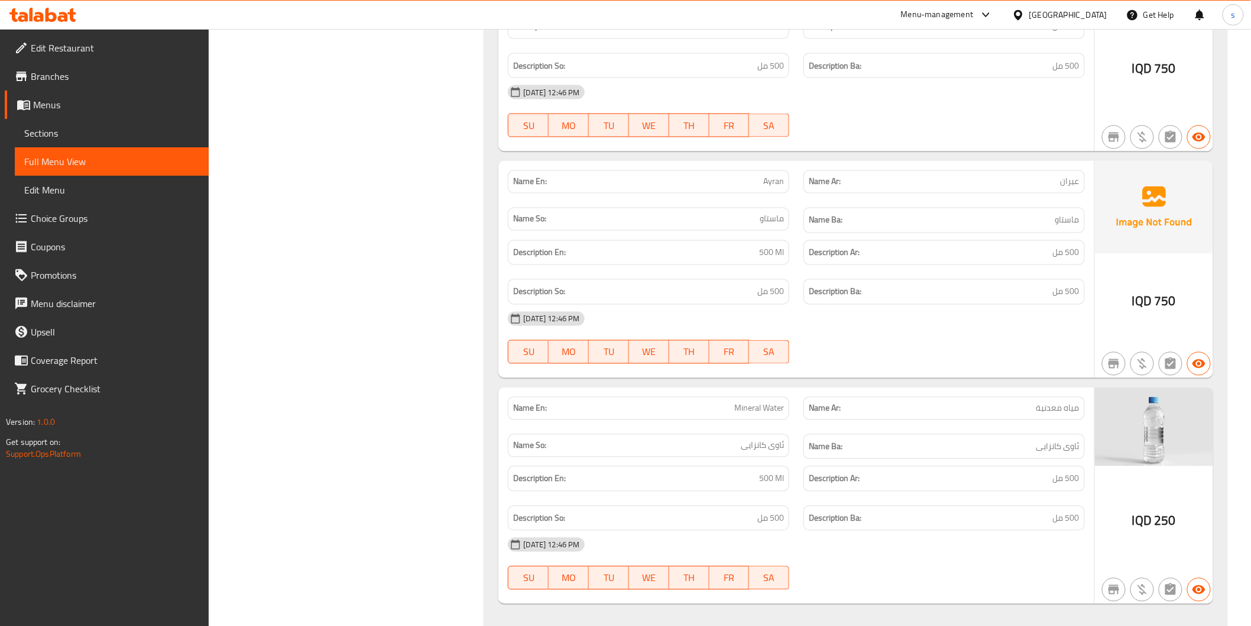
scroll to position [2691, 0]
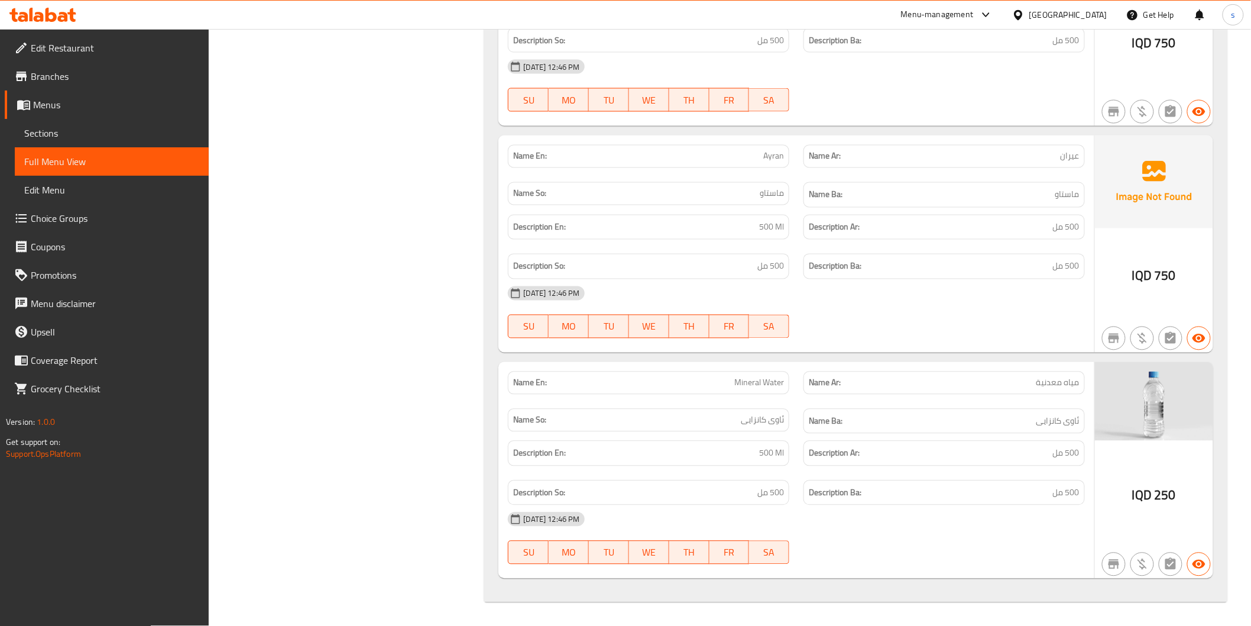
click at [914, 352] on div "Name En: Ayran Name Ar: عيران Name So: ماستاو Name Ba: ماستاو Description En: 5…" at bounding box center [796, 243] width 595 height 217
click at [55, 47] on span "Edit Restaurant" at bounding box center [115, 48] width 169 height 14
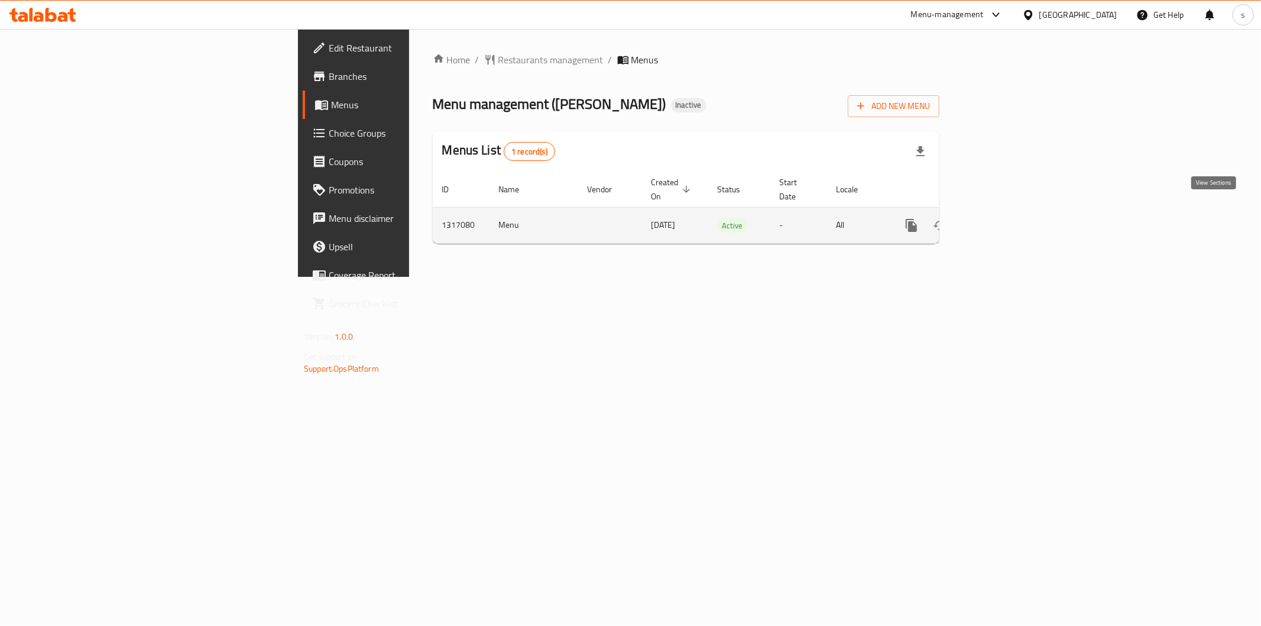
click at [1011, 214] on link "enhanced table" at bounding box center [997, 225] width 28 height 28
